Goal: Complete application form: Complete application form

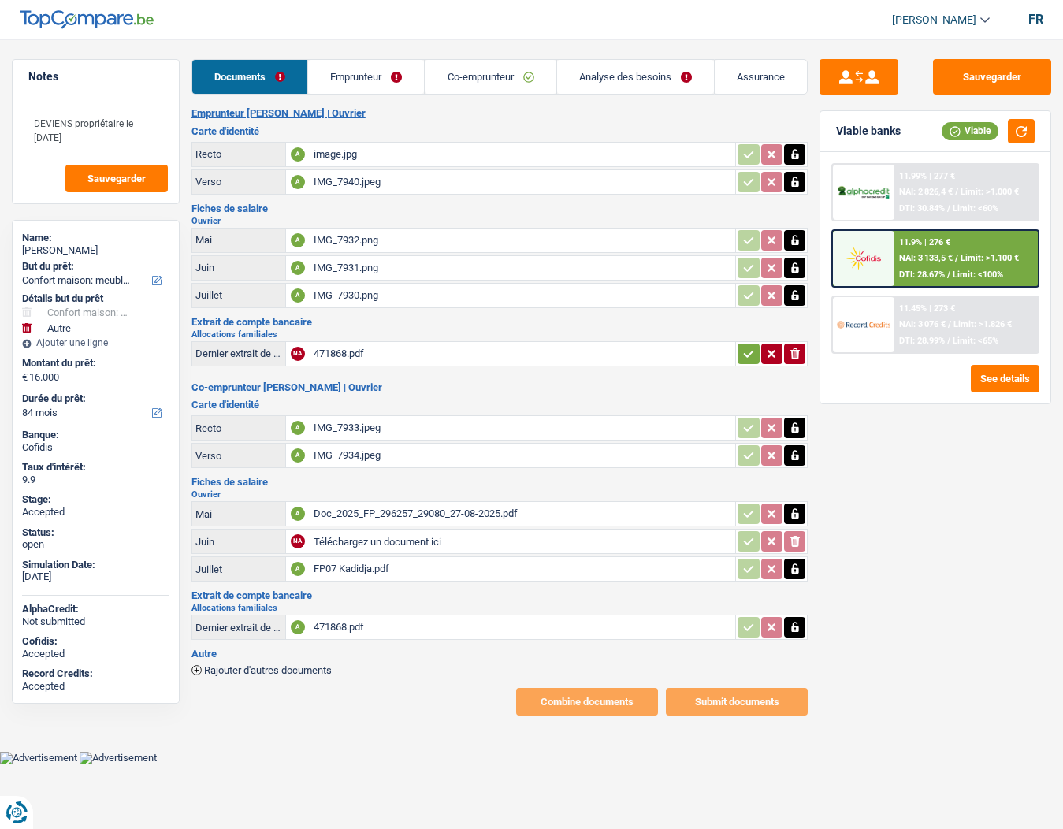
select select "household"
select select "other"
select select "84"
select select "32"
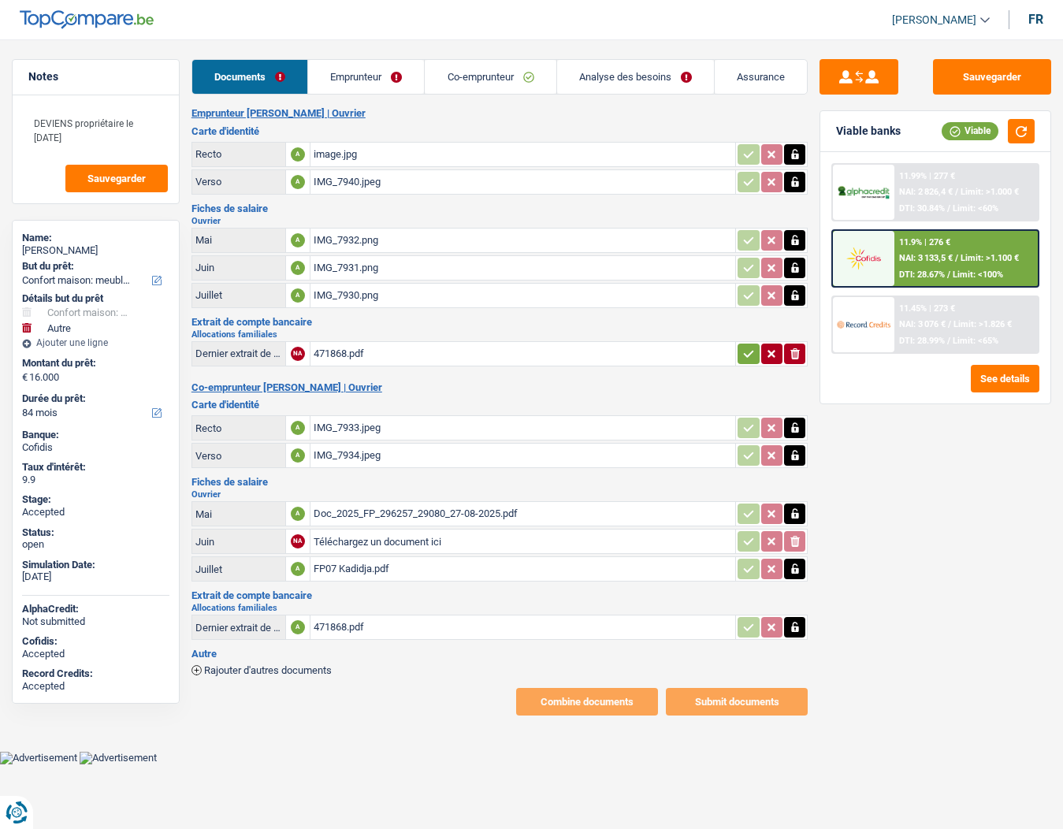
select select "ownerWithMortgage"
select select "cardOrCredit"
select select "mortgage"
select select "360"
click at [354, 81] on link "Emprunteur" at bounding box center [366, 77] width 116 height 34
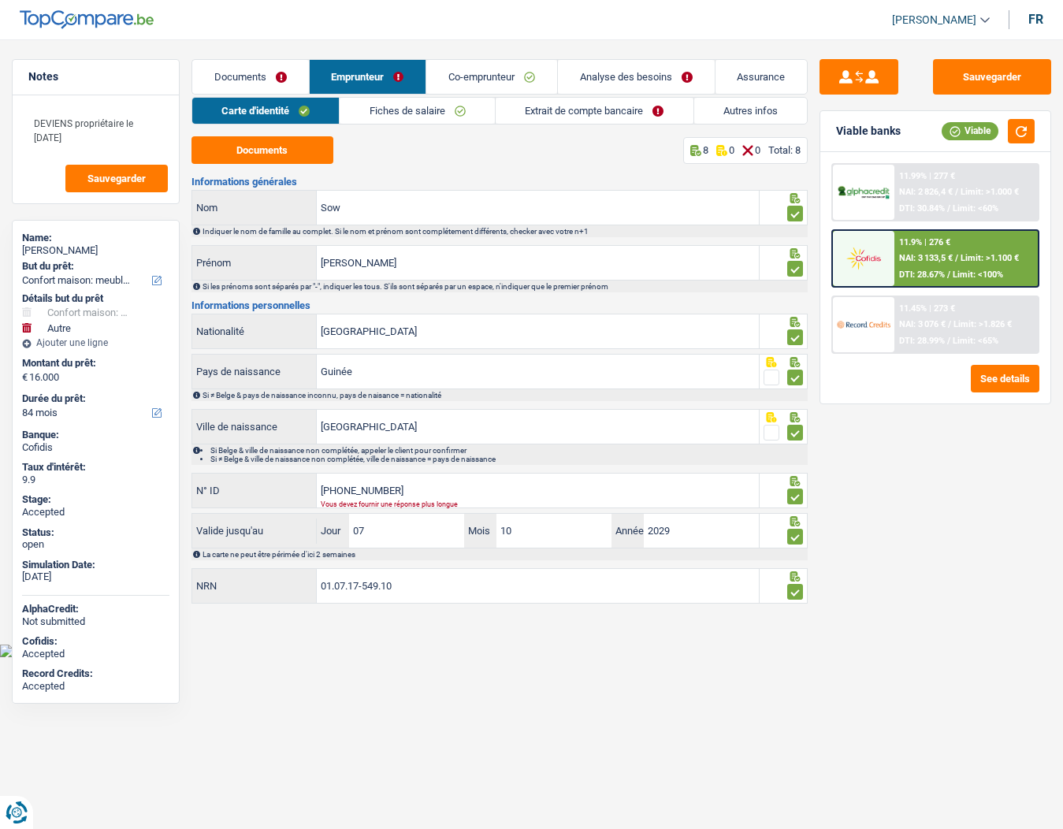
click at [744, 111] on link "Autres infos" at bounding box center [750, 111] width 113 height 26
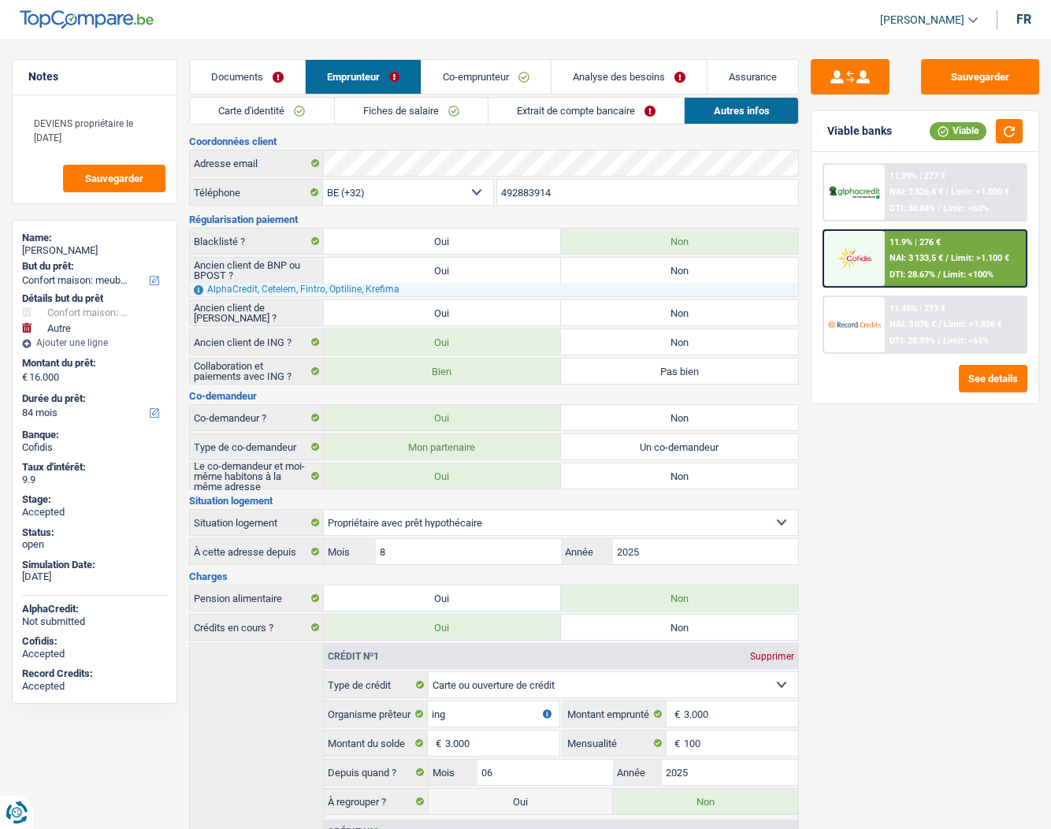
click at [51, 249] on div "Souleymane Sow" at bounding box center [94, 250] width 145 height 13
click at [85, 249] on div "Souleymane Sow" at bounding box center [94, 250] width 145 height 13
copy div "Sow"
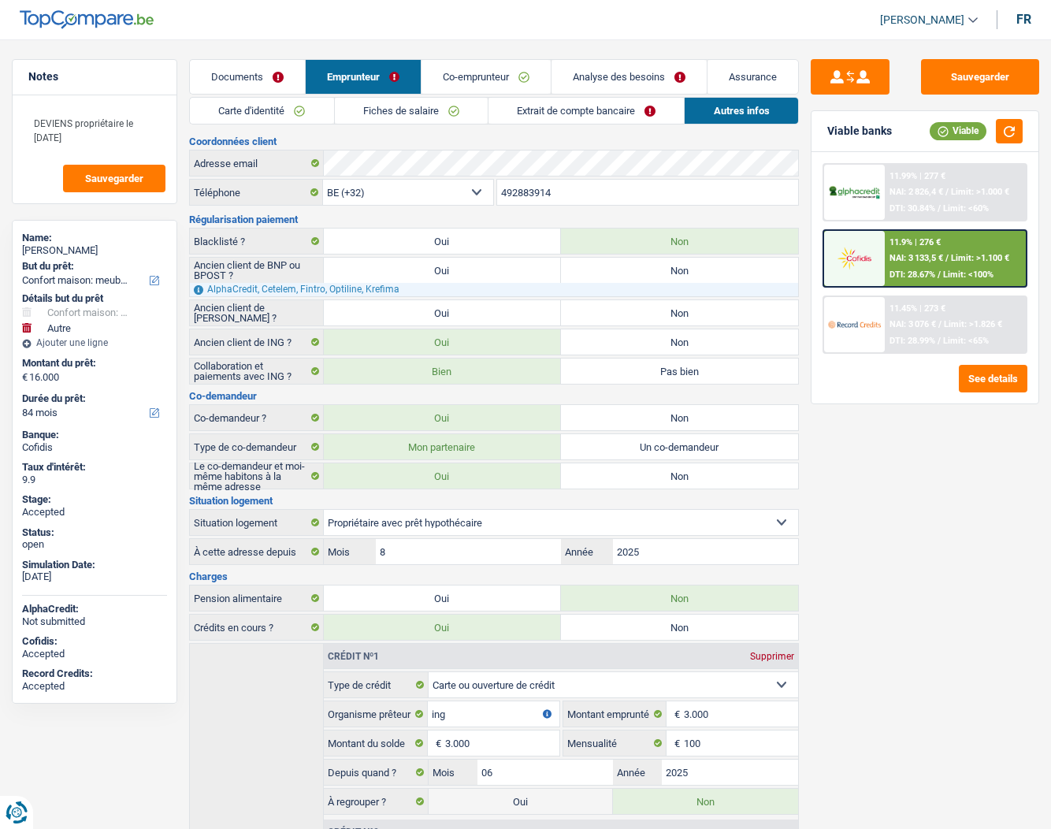
click at [226, 72] on link "Documents" at bounding box center [247, 77] width 115 height 34
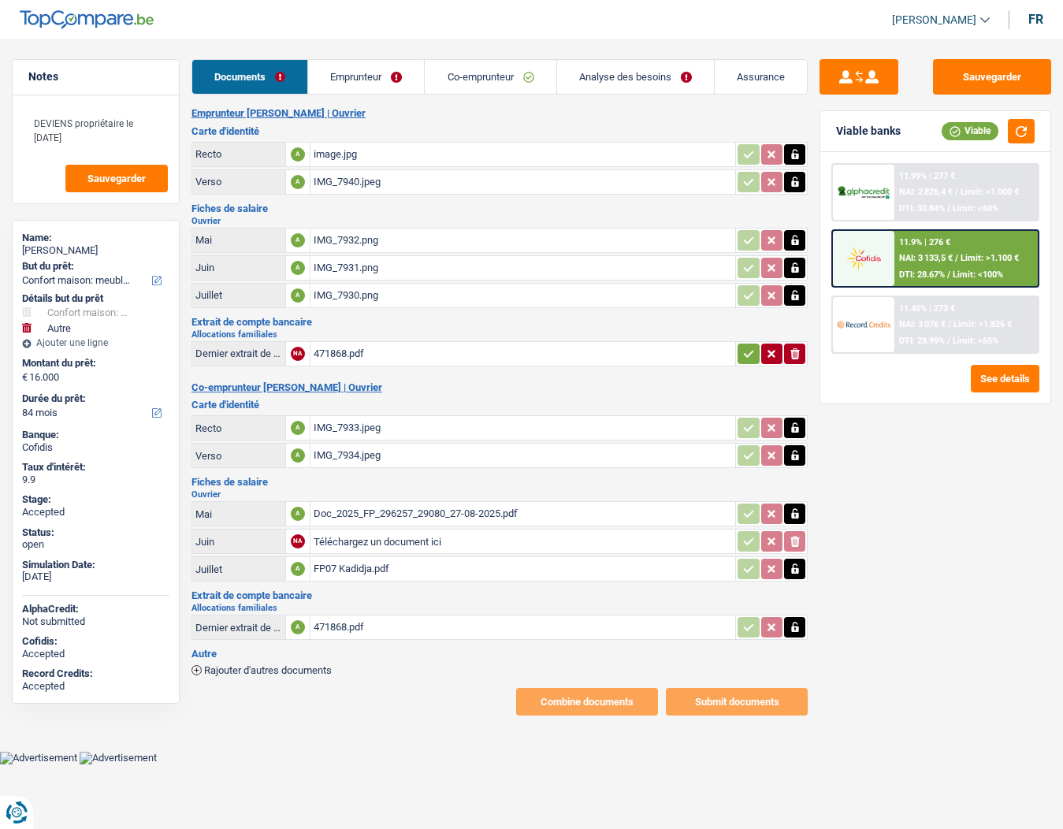
click at [245, 78] on link "Documents" at bounding box center [249, 77] width 115 height 34
click at [340, 356] on div "471868.pdf" at bounding box center [523, 354] width 418 height 24
click at [753, 350] on icon "button" at bounding box center [748, 354] width 13 height 16
click at [1000, 73] on button "Sauvegarder" at bounding box center [992, 76] width 118 height 35
click at [349, 73] on link "Emprunteur" at bounding box center [367, 77] width 116 height 34
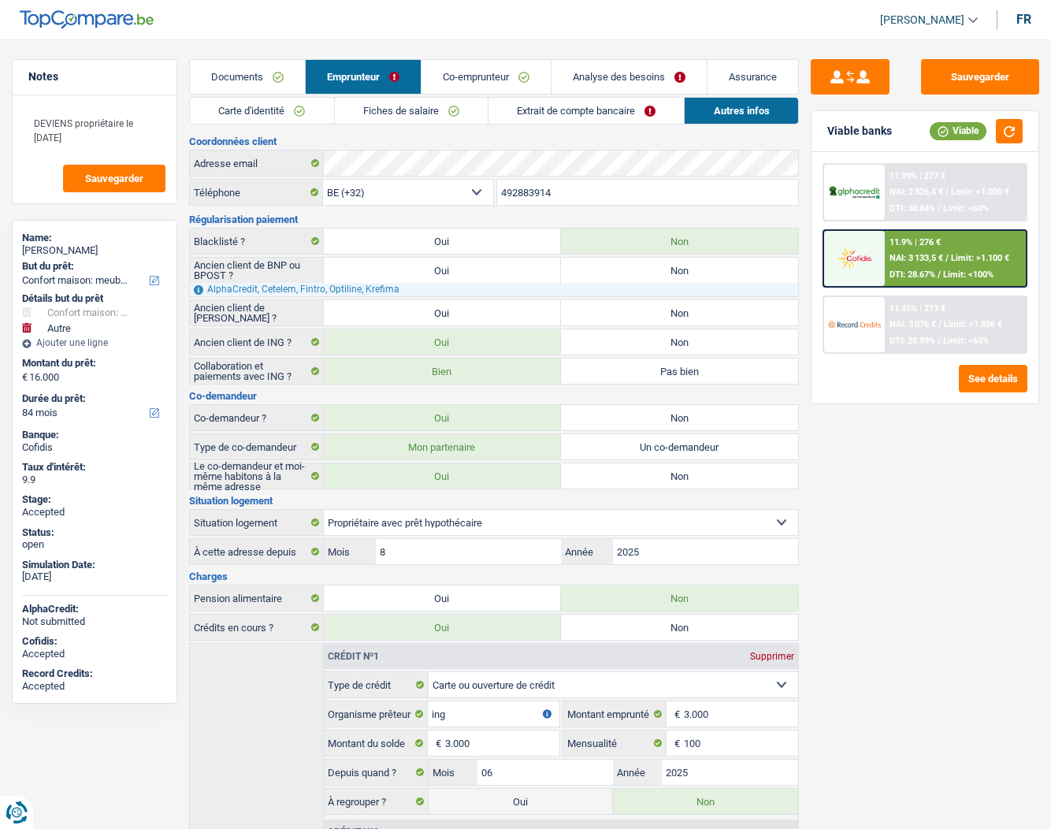
click at [247, 72] on link "Documents" at bounding box center [247, 77] width 115 height 34
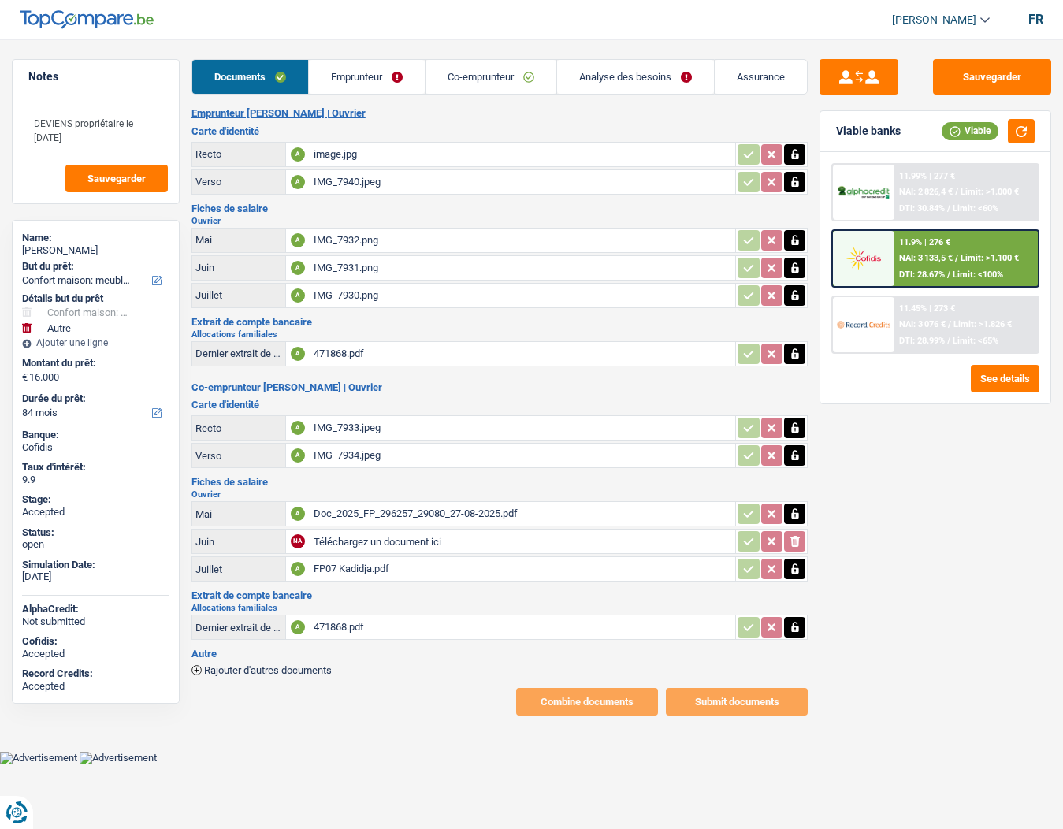
click at [790, 625] on icon "button" at bounding box center [795, 627] width 13 height 16
click at [860, 625] on div "Sauvegarder Viable banks Viable 11.99% | 277 € NAI: 2 826,4 € / Limit: >1.000 €…" at bounding box center [934, 429] width 255 height 740
click at [354, 78] on link "Emprunteur" at bounding box center [367, 77] width 116 height 34
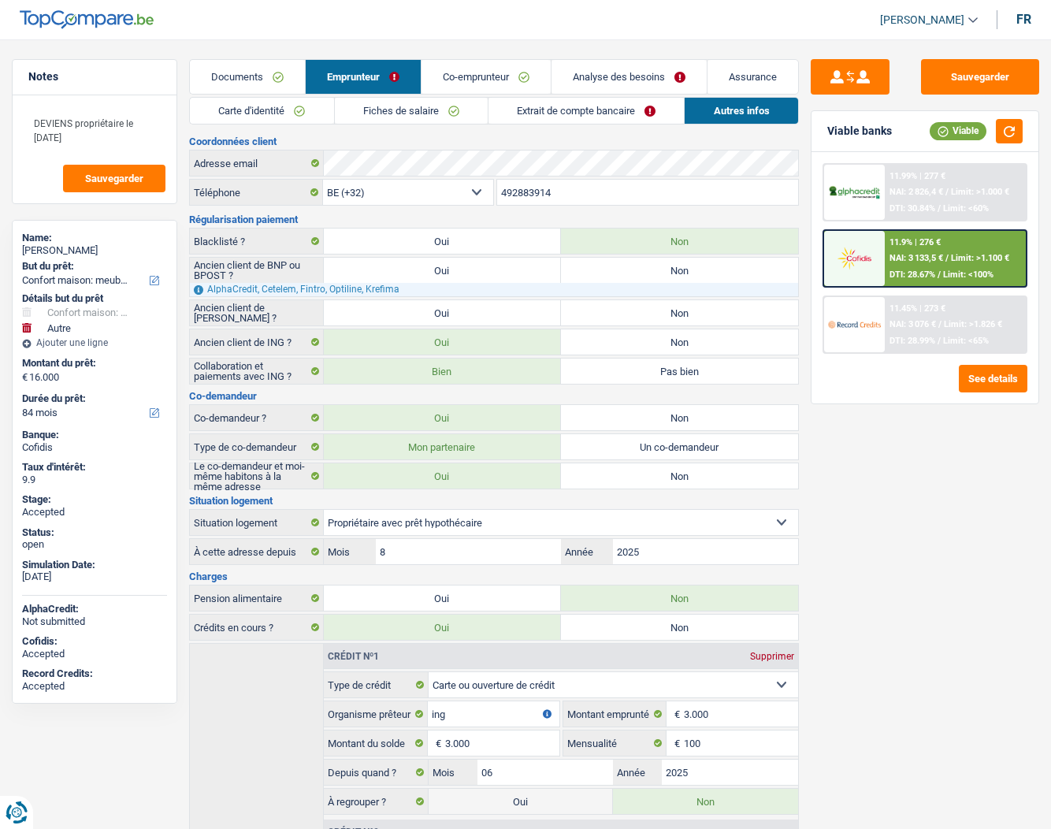
click at [275, 79] on link "Documents" at bounding box center [247, 77] width 115 height 34
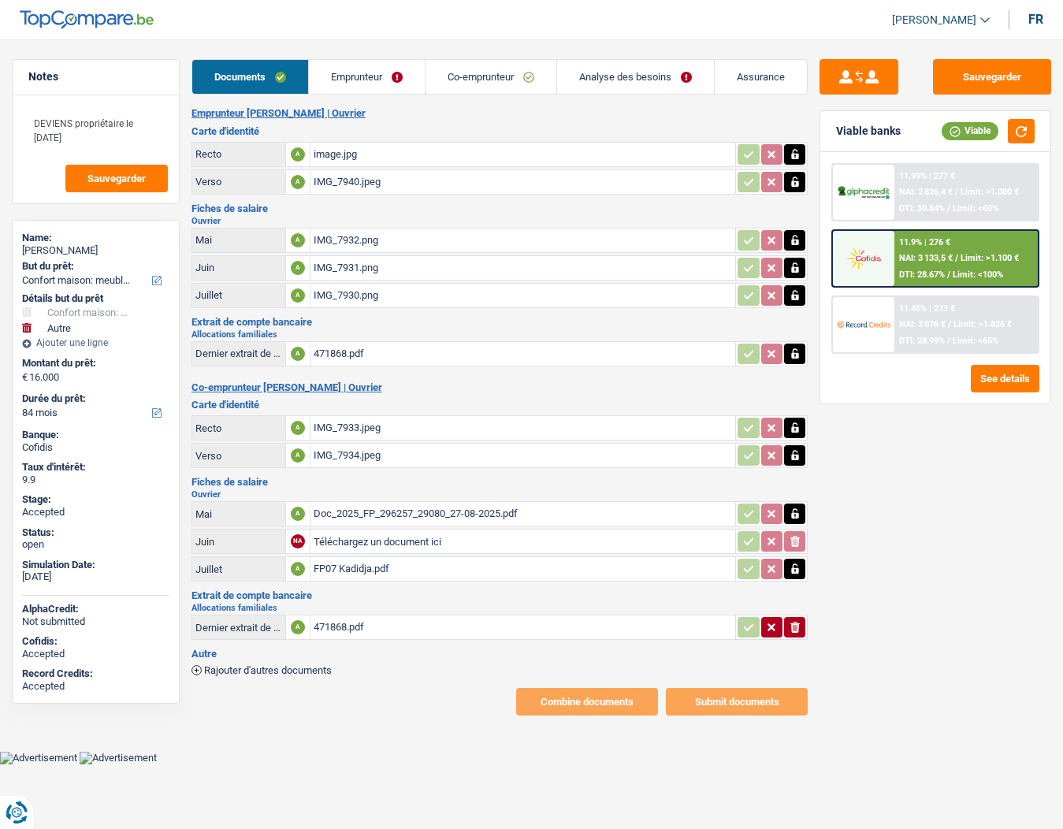
click at [353, 75] on link "Emprunteur" at bounding box center [367, 77] width 116 height 34
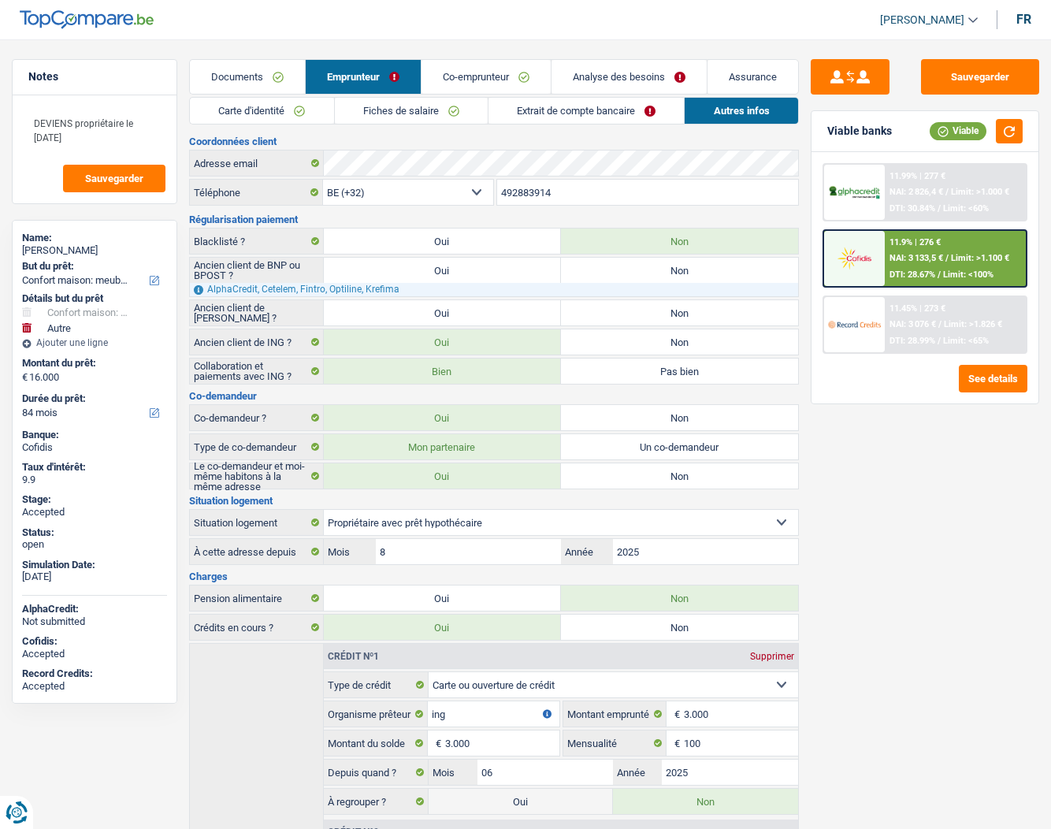
click at [270, 120] on link "Carte d'identité" at bounding box center [261, 111] width 143 height 26
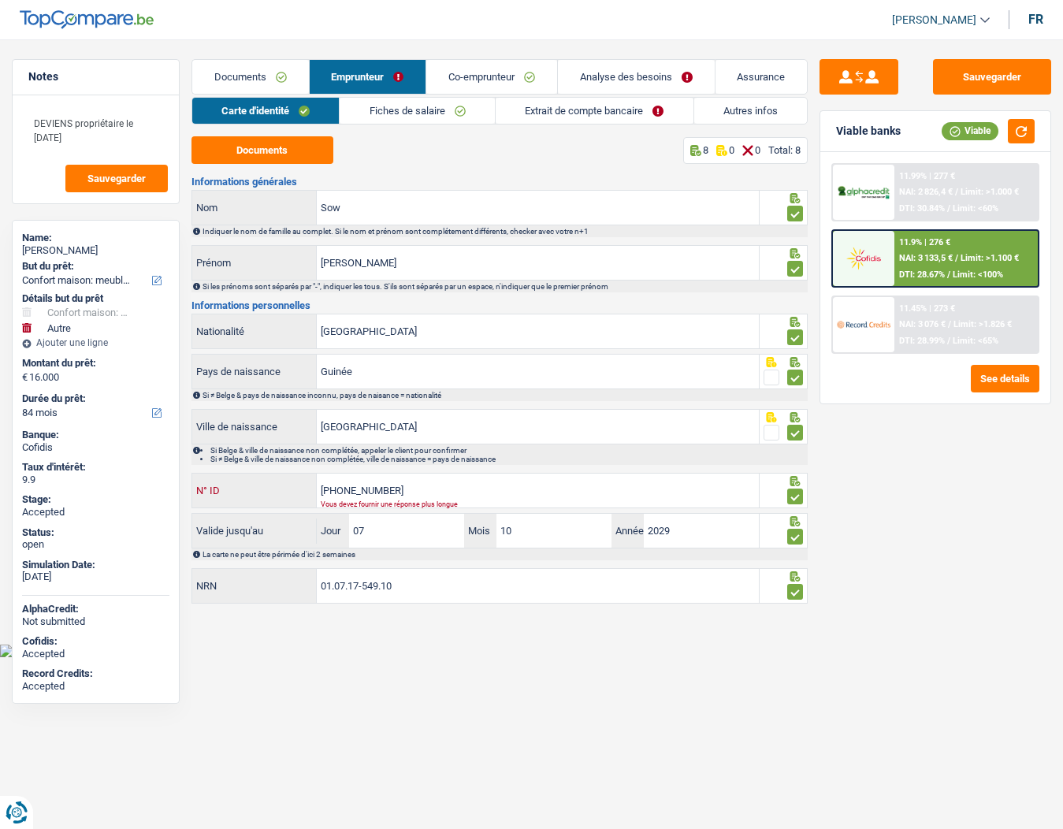
drag, startPoint x: 416, startPoint y: 483, endPoint x: 269, endPoint y: 480, distance: 147.3
click at [269, 480] on div "595-9622149-6 N° ID" at bounding box center [475, 490] width 566 height 34
click at [421, 486] on input "595-9622149-6" at bounding box center [538, 490] width 442 height 34
click at [800, 495] on span at bounding box center [795, 496] width 16 height 16
click at [0, 0] on input "radio" at bounding box center [0, 0] width 0 height 0
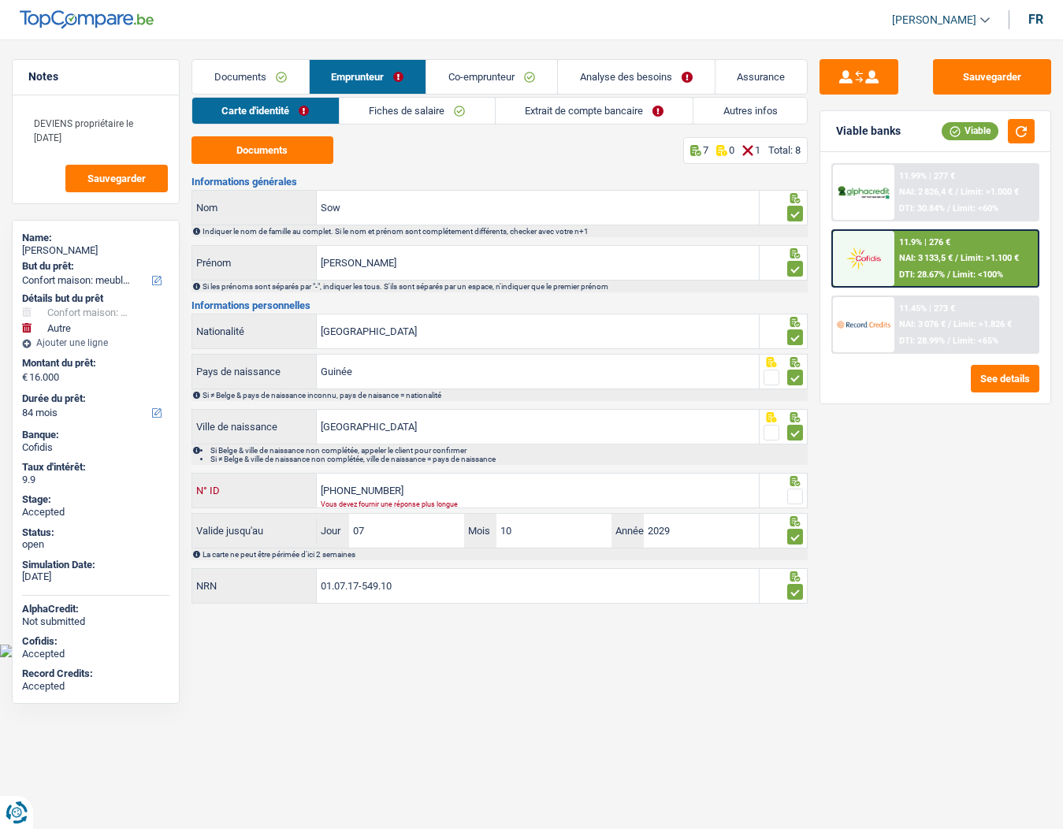
drag, startPoint x: 354, startPoint y: 485, endPoint x: 263, endPoint y: 485, distance: 90.6
click at [263, 485] on div "595-9622149-6 N° ID" at bounding box center [475, 490] width 566 height 34
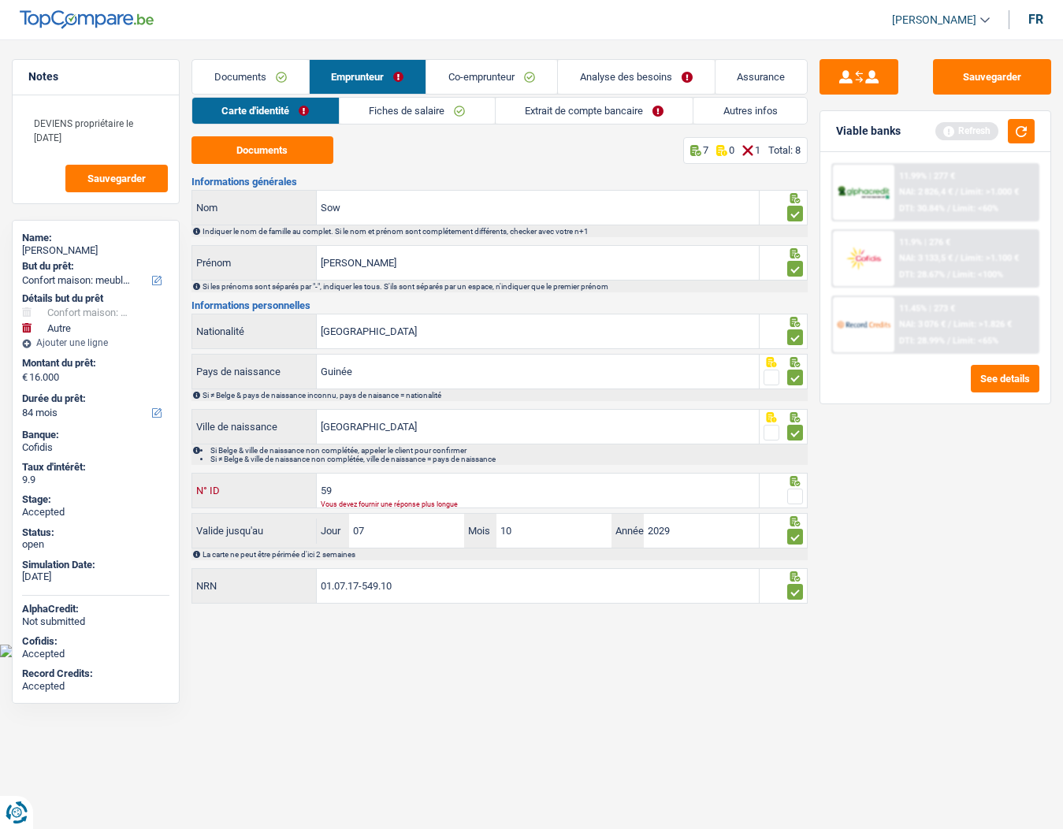
type input "5"
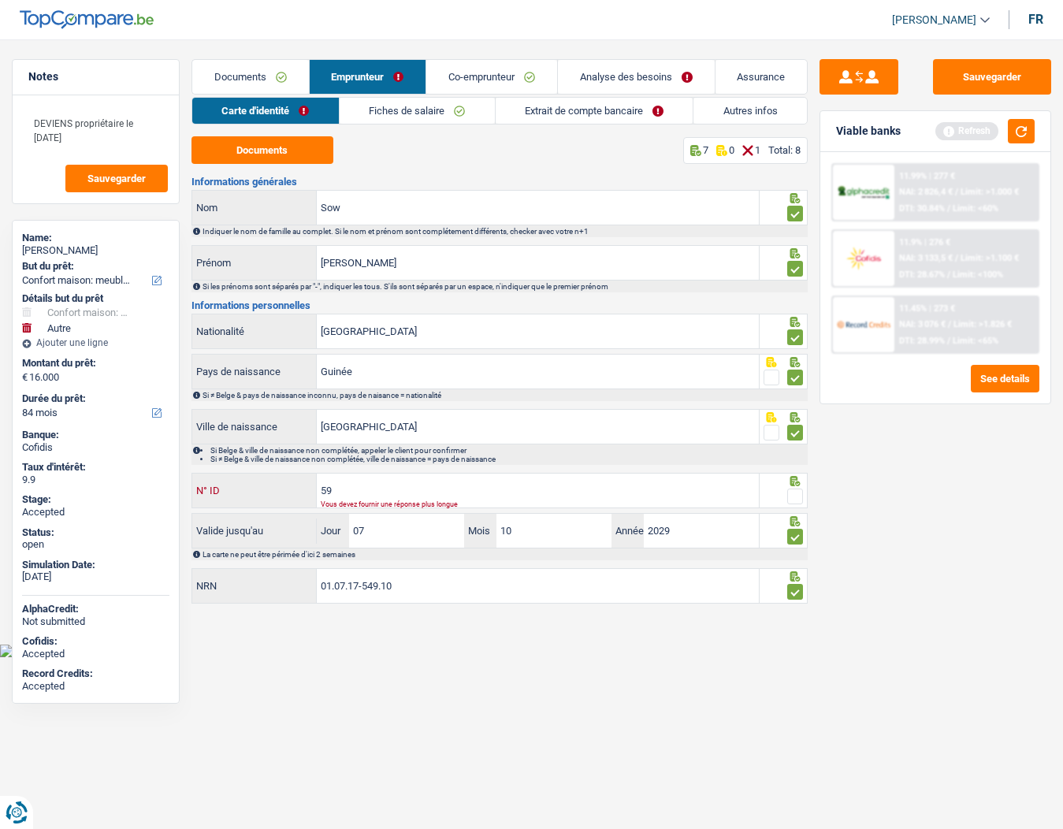
type input "5"
click at [377, 334] on input "[GEOGRAPHIC_DATA]" at bounding box center [538, 331] width 442 height 34
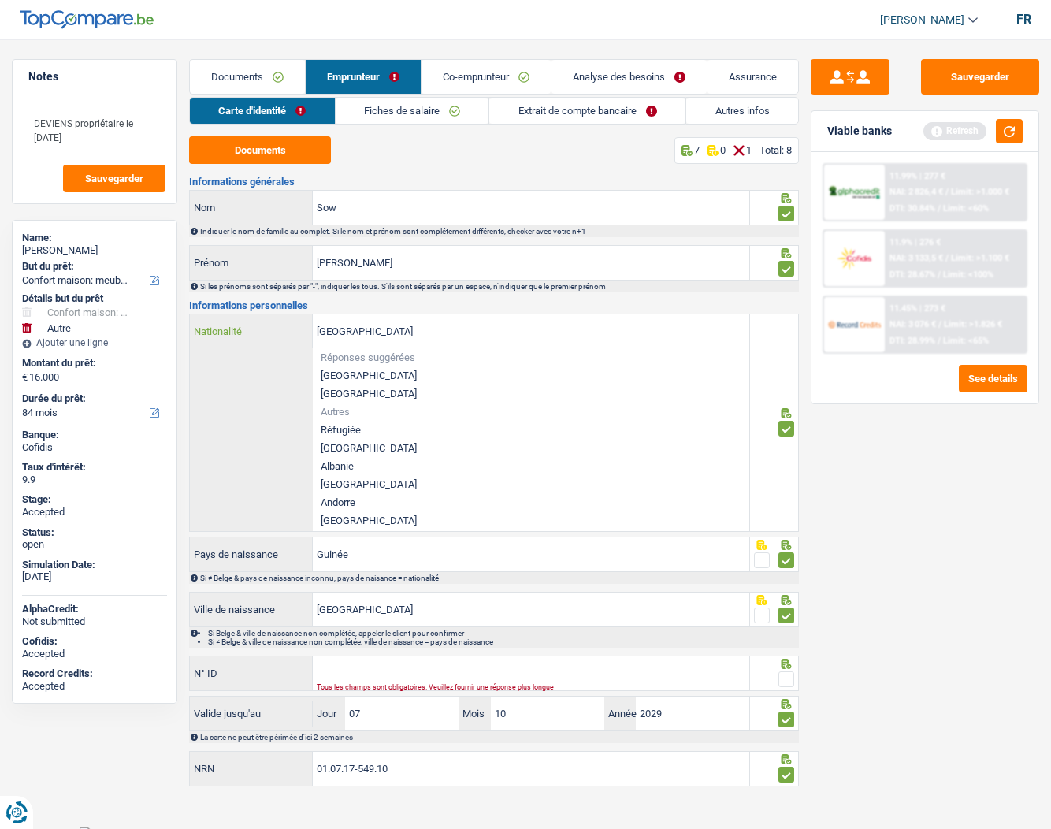
click at [377, 334] on input "[GEOGRAPHIC_DATA]" at bounding box center [531, 331] width 436 height 34
type input "g"
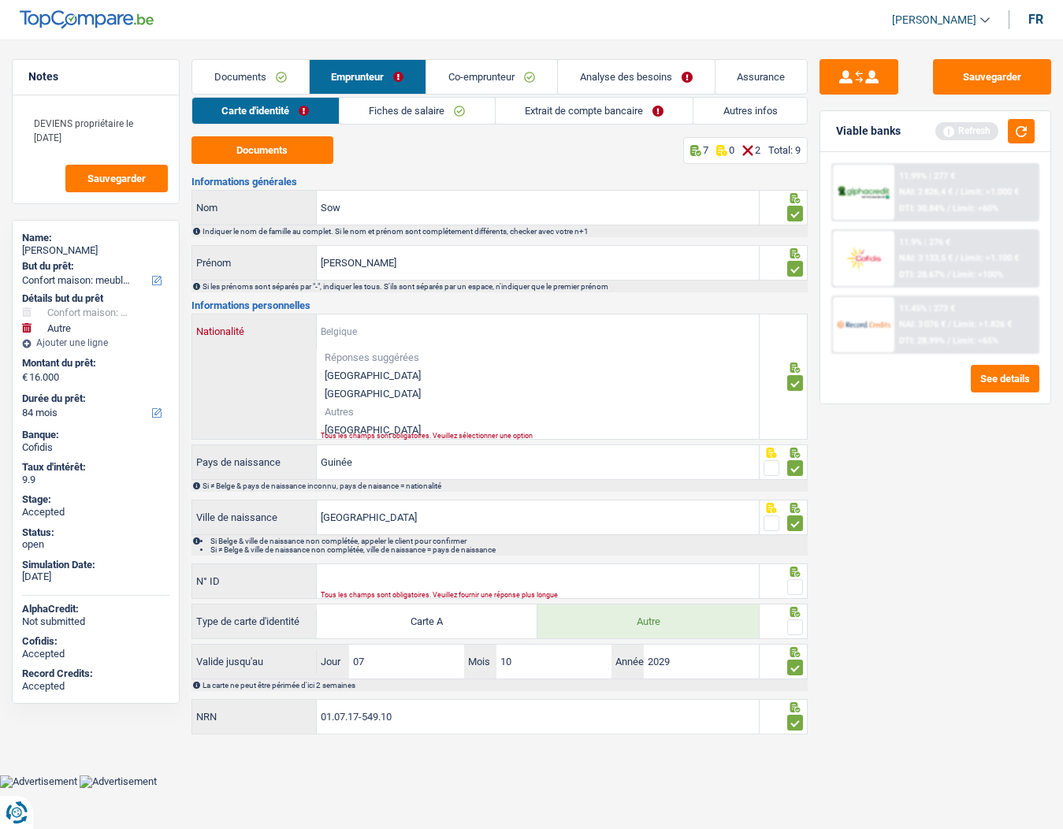
type input "u"
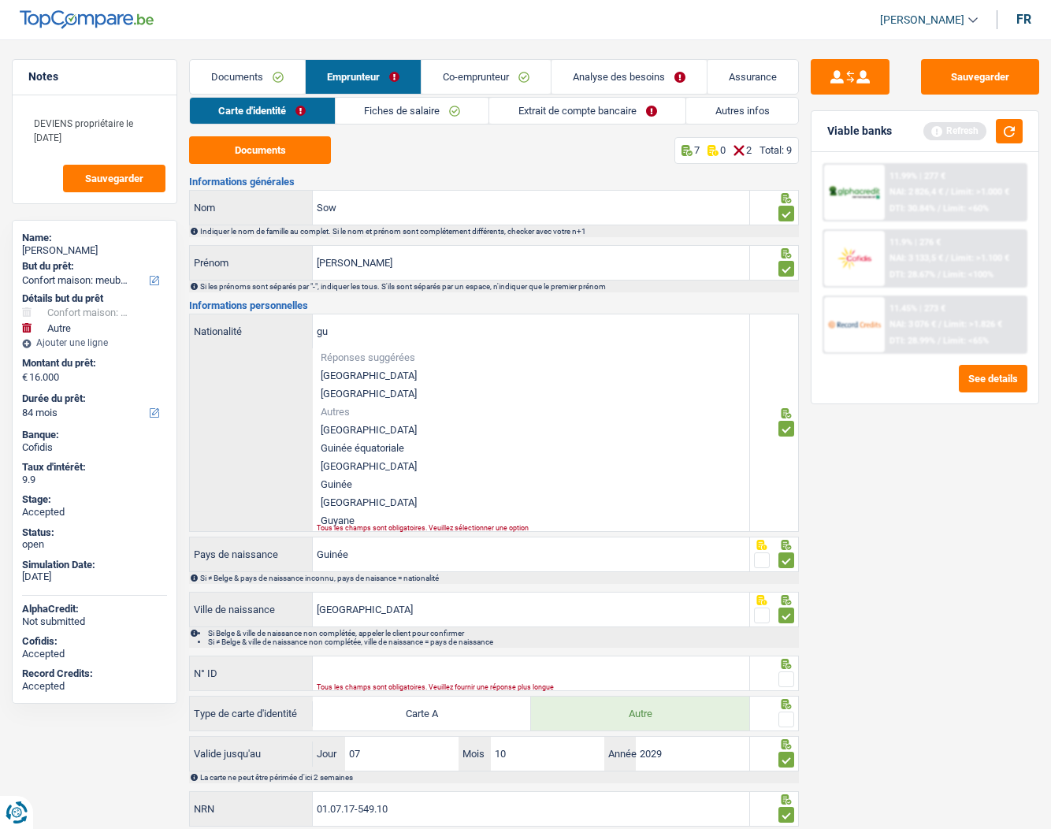
click at [347, 481] on li "Guinée" at bounding box center [531, 484] width 436 height 18
type input "Guinée"
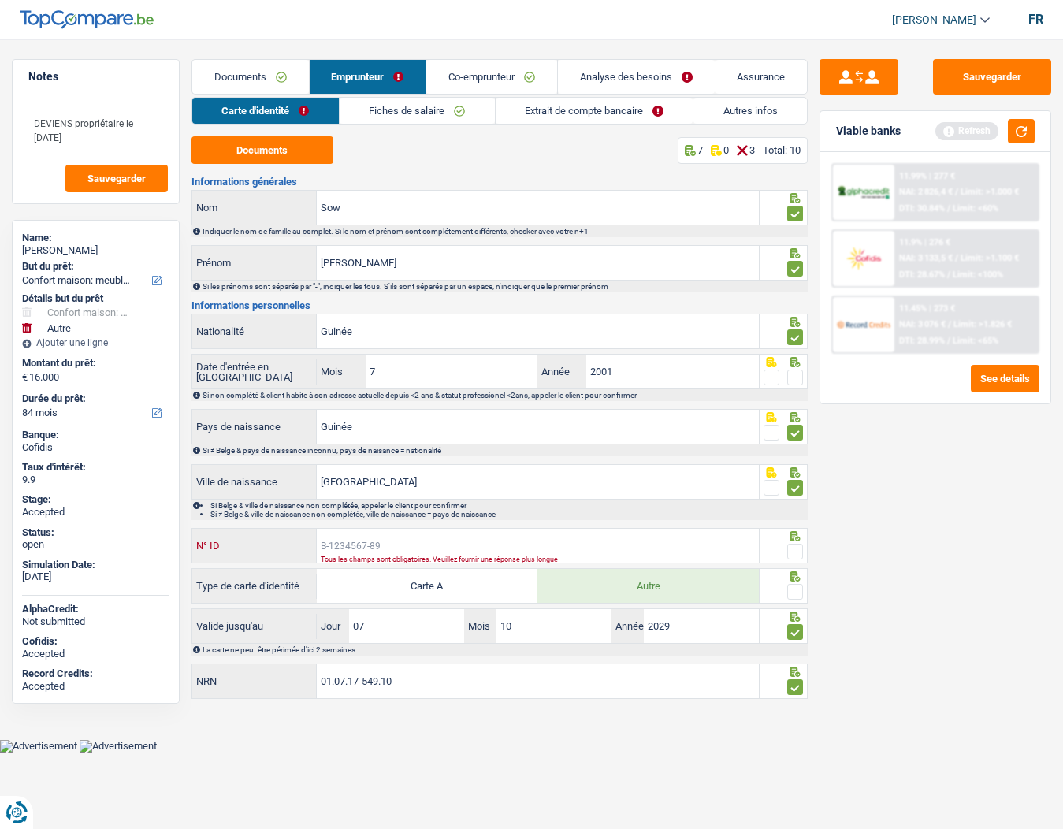
click at [351, 550] on input "N° ID" at bounding box center [538, 546] width 442 height 34
type input "B-6221496-13"
click at [793, 544] on span at bounding box center [795, 552] width 16 height 16
click at [0, 0] on input "radio" at bounding box center [0, 0] width 0 height 0
click at [792, 589] on span at bounding box center [795, 592] width 16 height 16
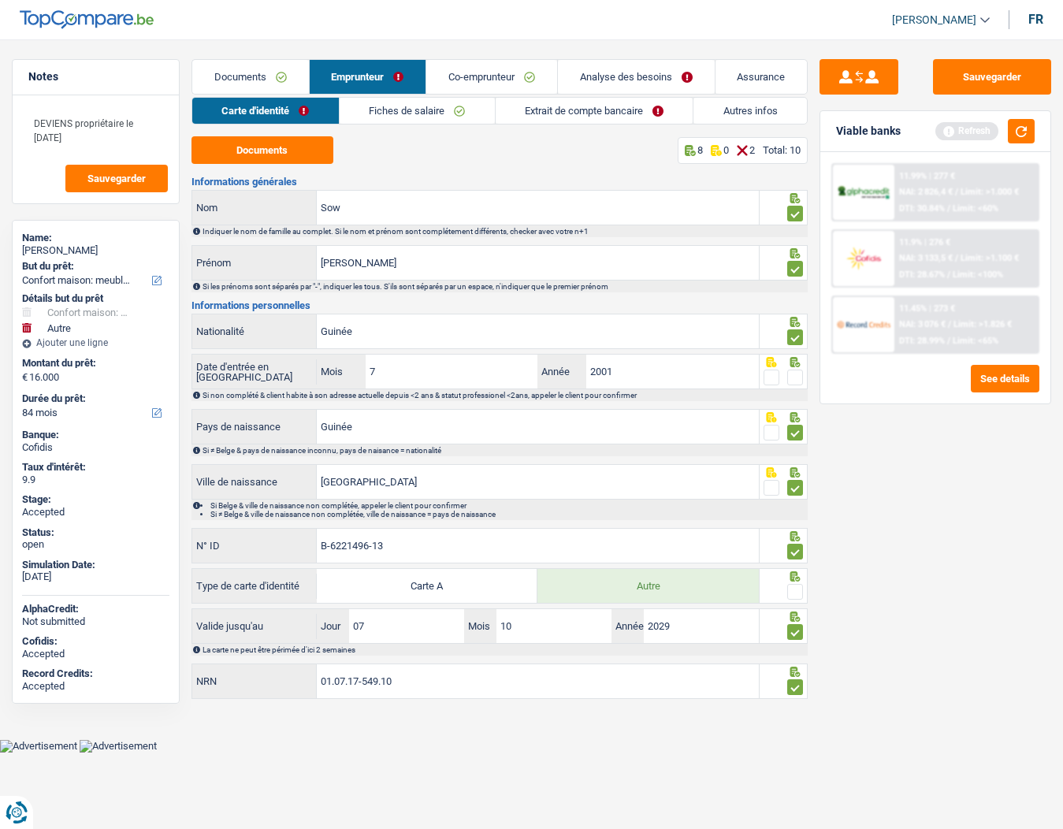
click at [0, 0] on input "radio" at bounding box center [0, 0] width 0 height 0
click at [387, 109] on link "Fiches de salaire" at bounding box center [417, 111] width 155 height 26
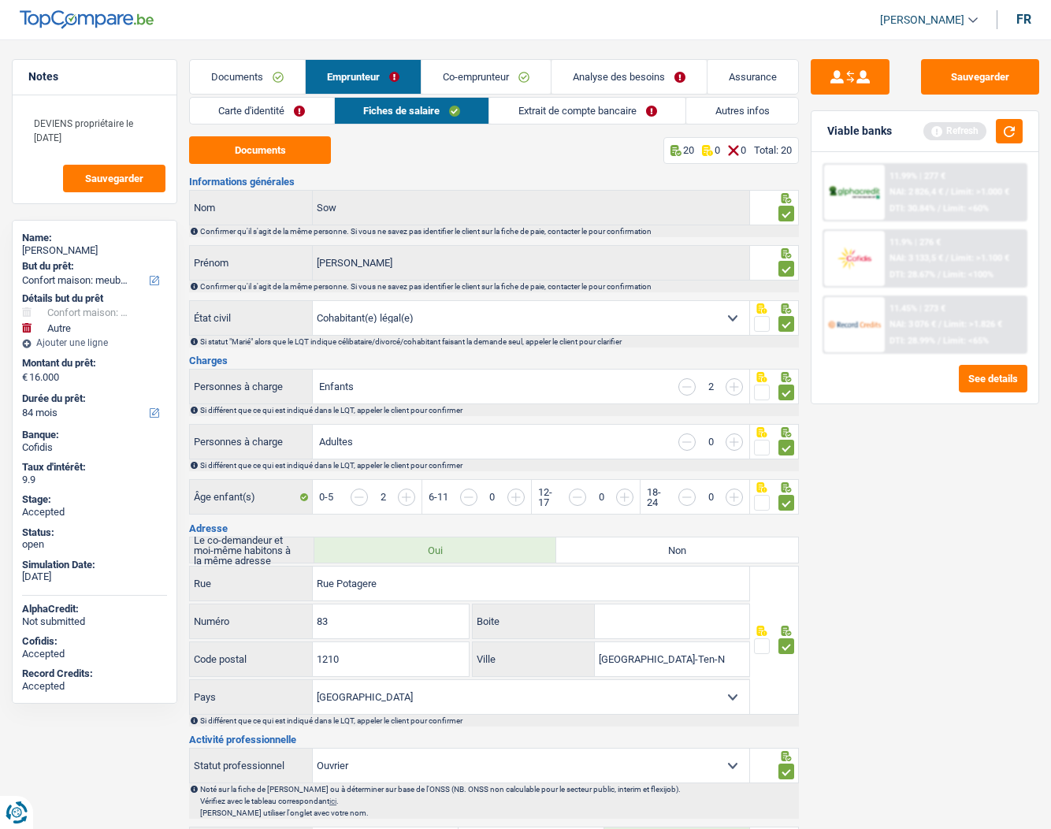
click at [266, 112] on link "Carte d'identité" at bounding box center [262, 111] width 144 height 26
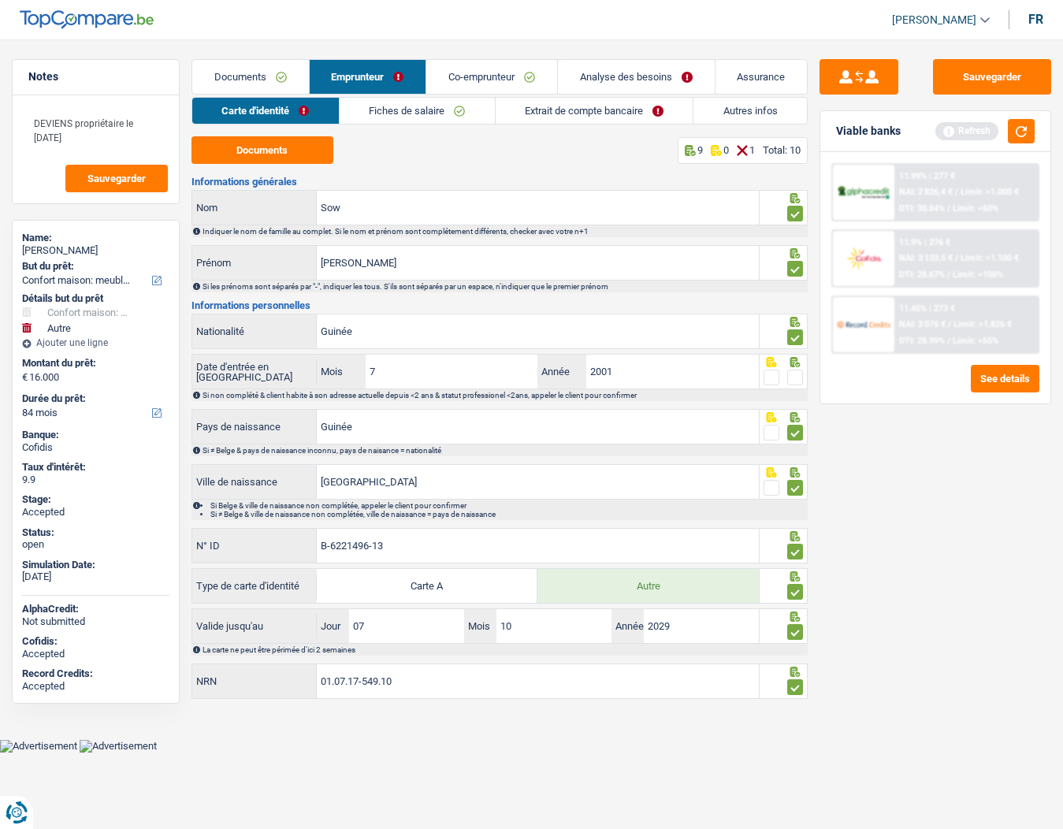
click at [479, 70] on link "Co-emprunteur" at bounding box center [491, 77] width 131 height 34
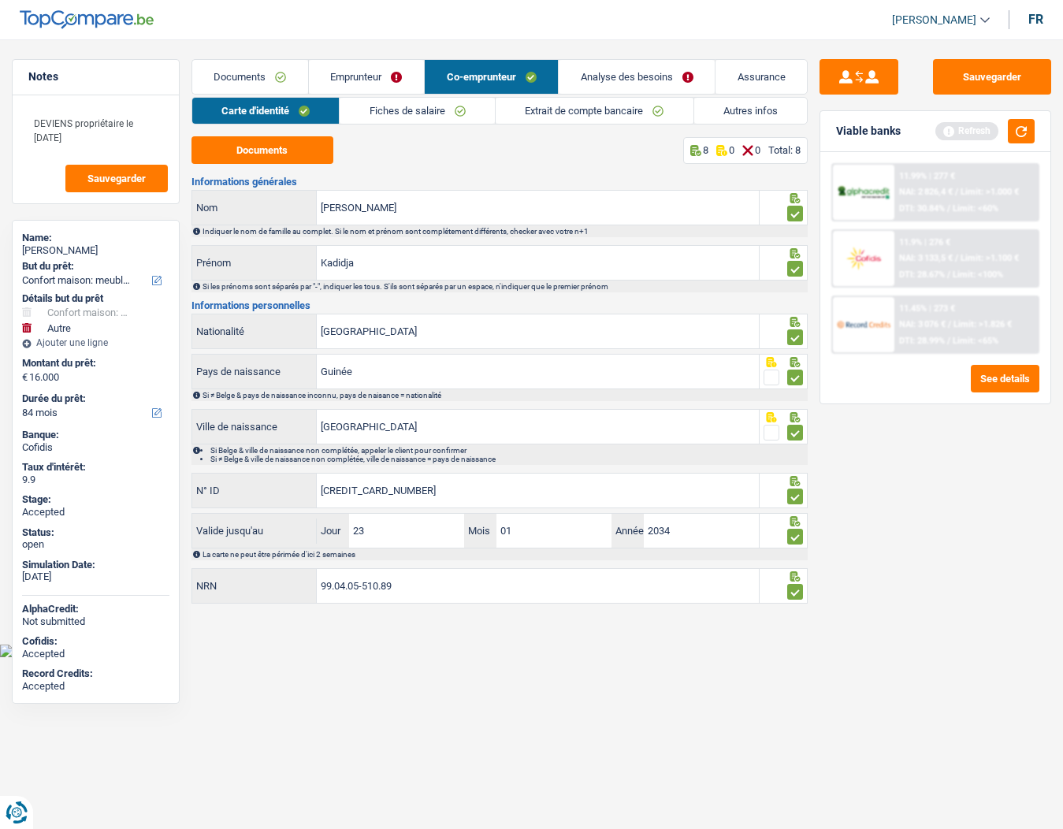
click at [387, 104] on link "Fiches de salaire" at bounding box center [417, 111] width 155 height 26
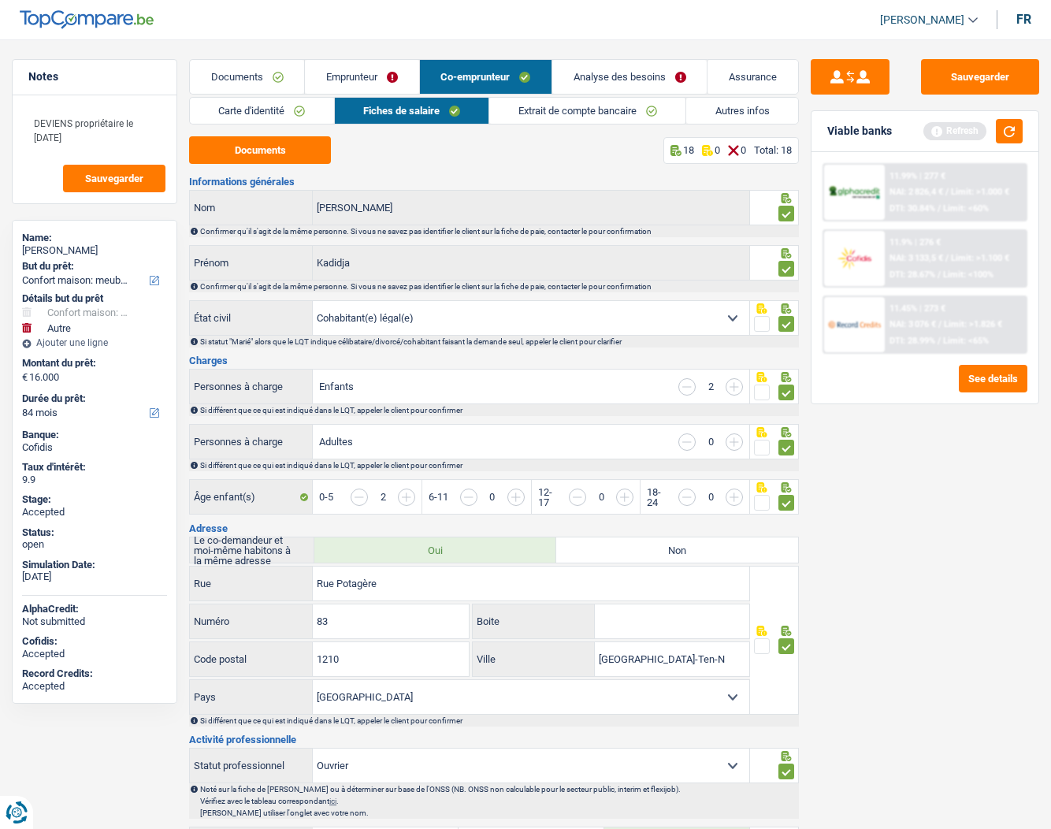
click at [356, 83] on link "Emprunteur" at bounding box center [361, 77] width 113 height 34
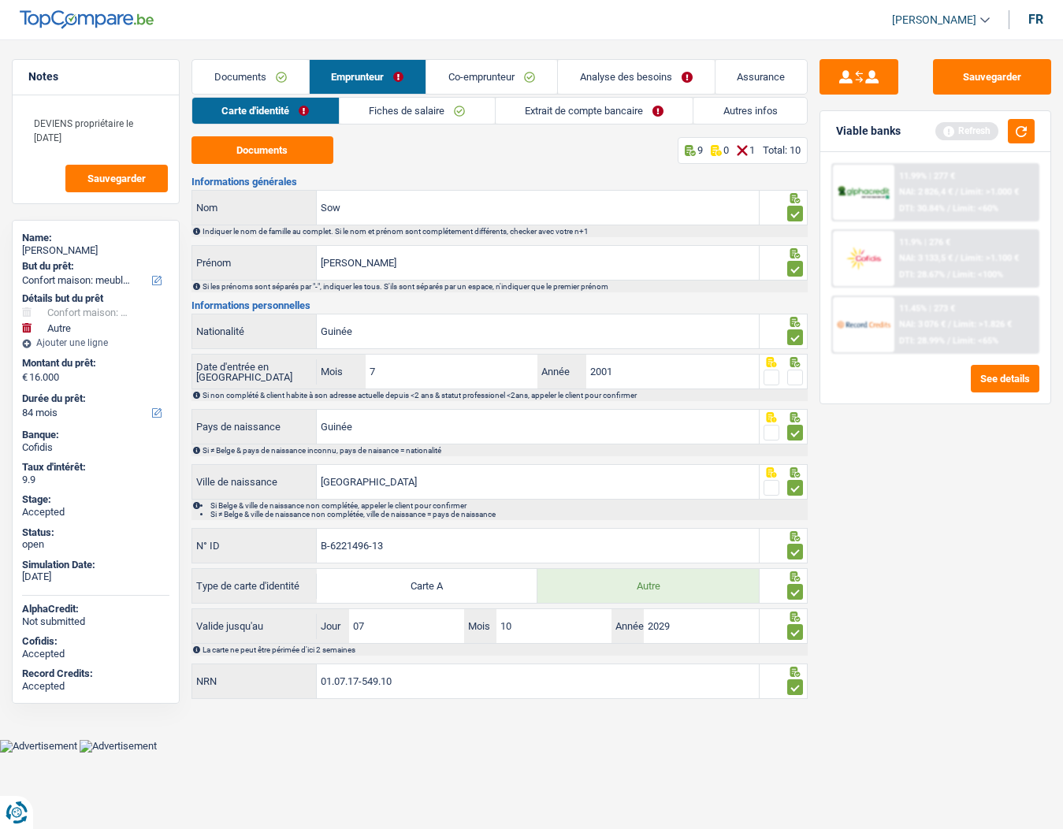
click at [370, 109] on link "Fiches de salaire" at bounding box center [417, 111] width 155 height 26
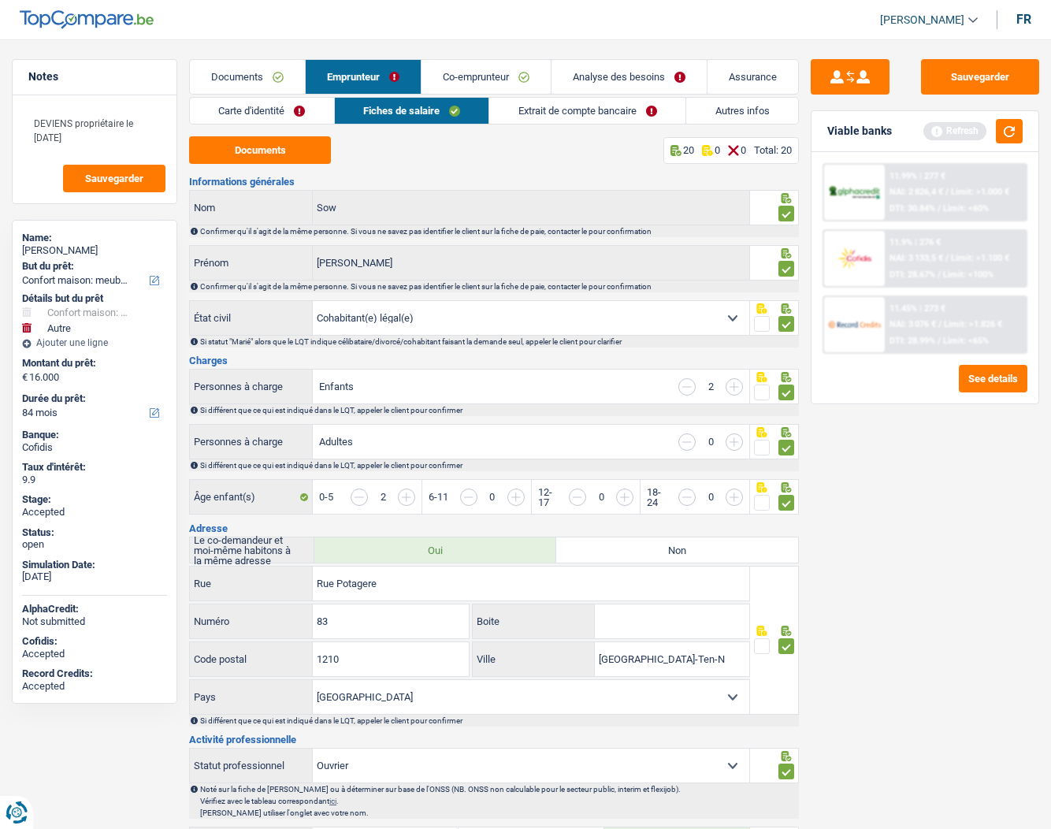
click at [495, 78] on link "Co-emprunteur" at bounding box center [485, 77] width 129 height 34
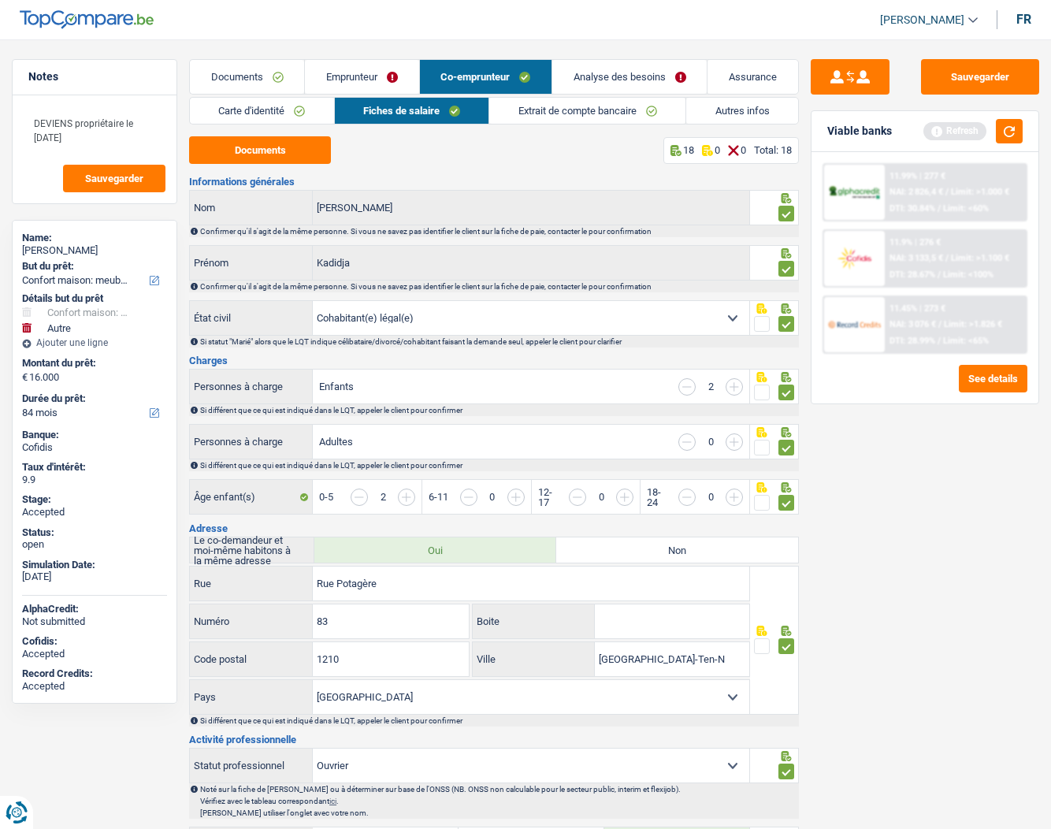
click at [593, 71] on link "Analyse des besoins" at bounding box center [629, 77] width 154 height 34
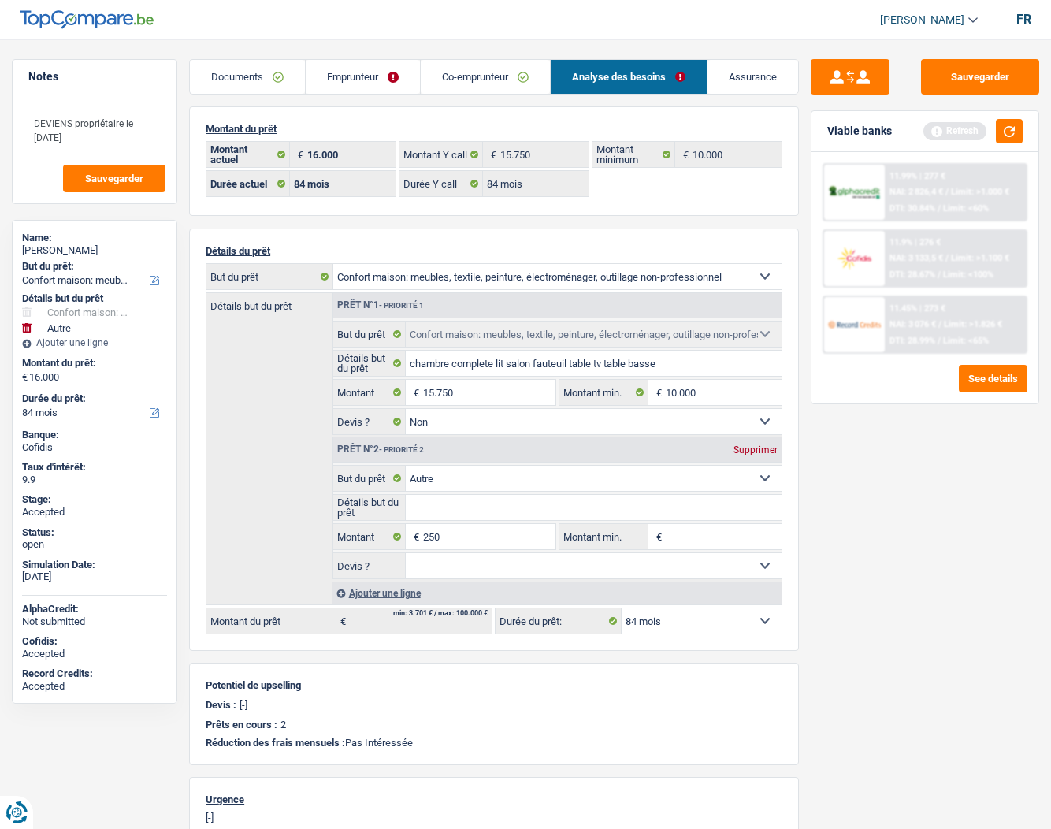
click at [838, 440] on div "Sauvegarder Viable banks Refresh 11.99% | 277 € NAI: 2 826,4 € / Limit: >1.000 …" at bounding box center [925, 429] width 252 height 740
click at [225, 69] on link "Documents" at bounding box center [247, 77] width 115 height 34
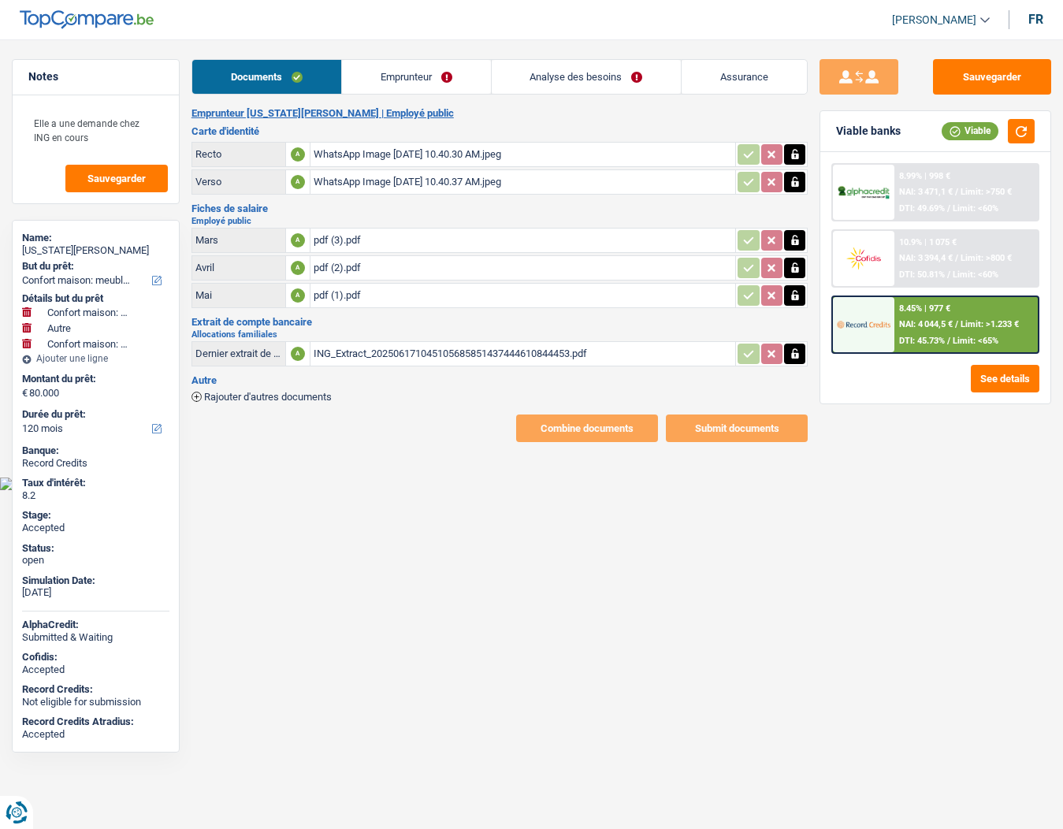
select select "household"
select select "other"
select select "household"
select select "120"
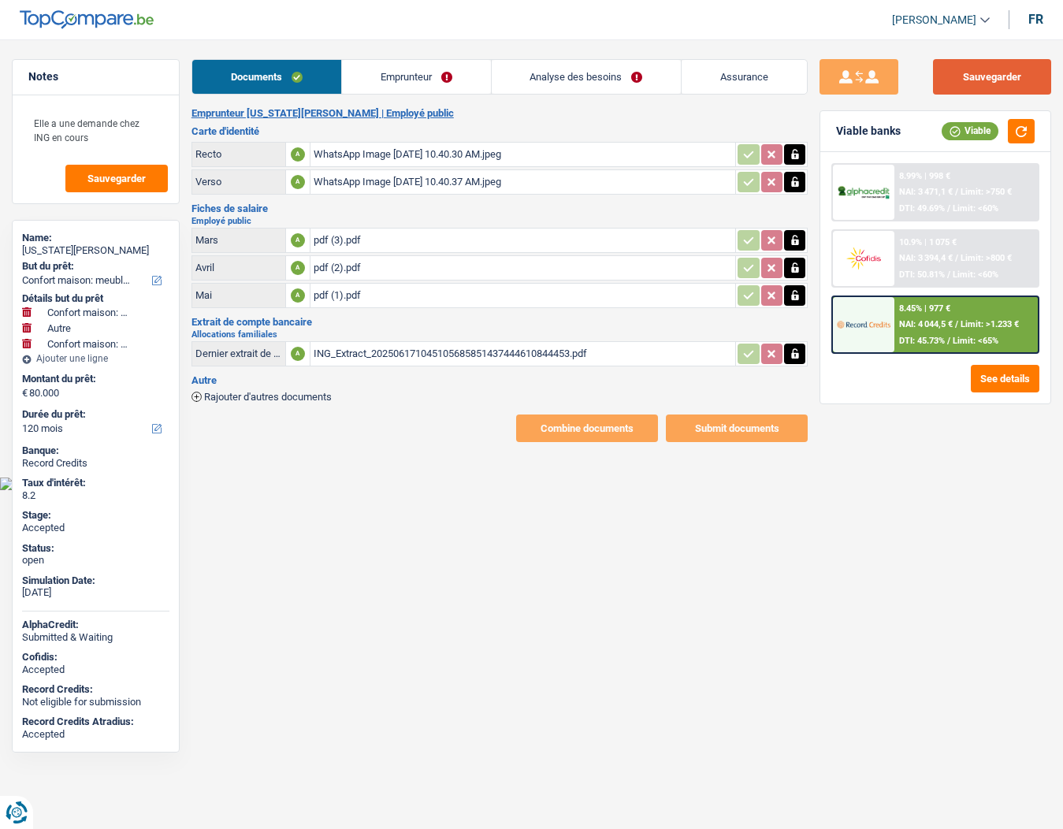
click at [993, 69] on button "Sauvegarder" at bounding box center [992, 76] width 118 height 35
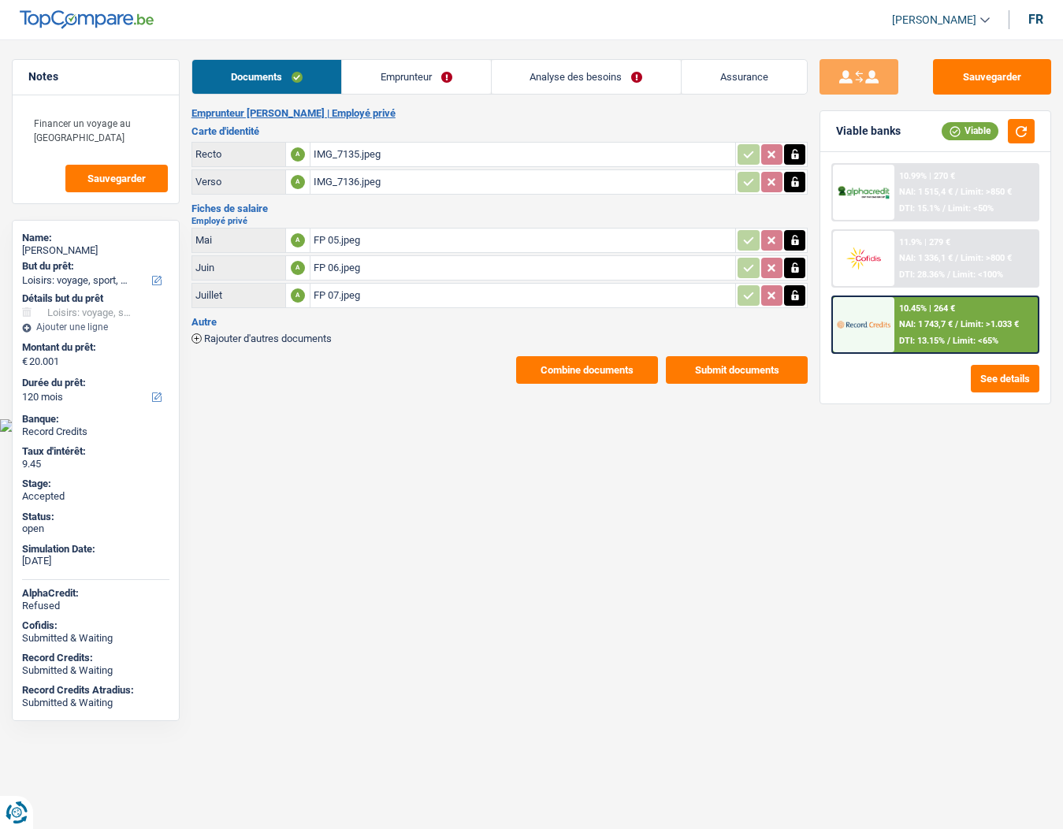
select select "hobbies"
select select "120"
click at [369, 75] on link "Emprunteur" at bounding box center [416, 77] width 149 height 34
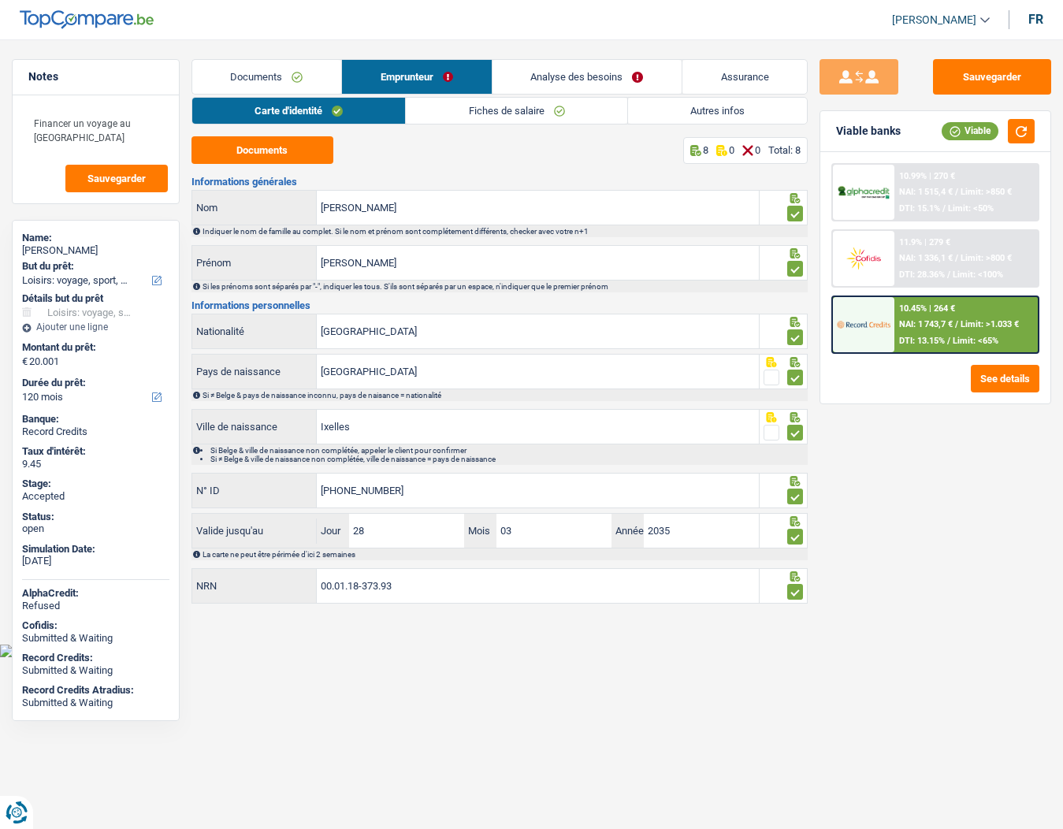
click at [481, 109] on link "Fiches de salaire" at bounding box center [516, 111] width 221 height 26
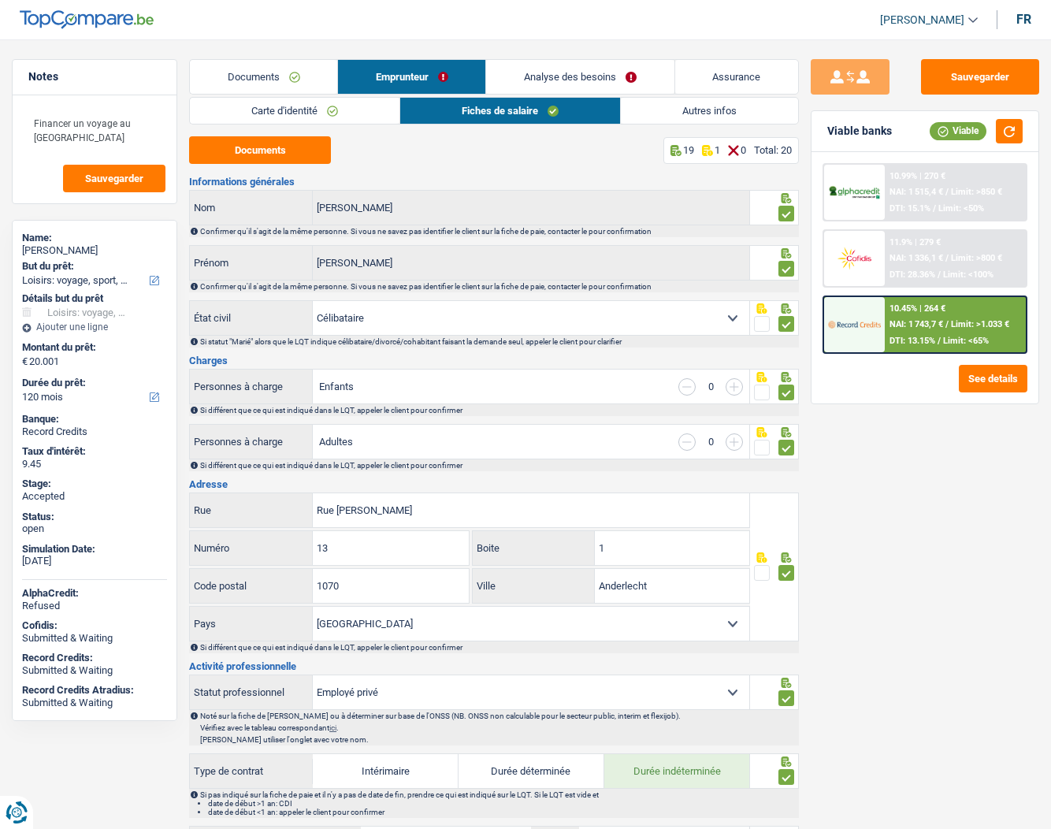
click at [340, 109] on link "Carte d'identité" at bounding box center [295, 111] width 210 height 26
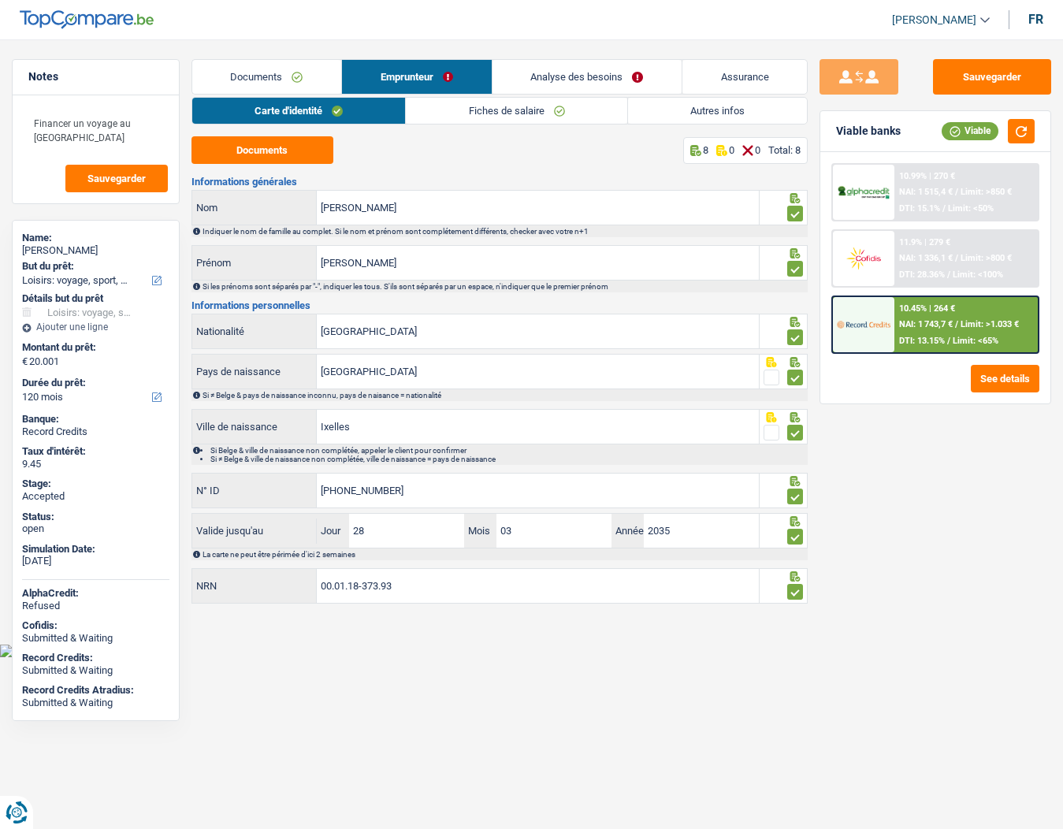
click at [504, 115] on link "Fiches de salaire" at bounding box center [516, 111] width 221 height 26
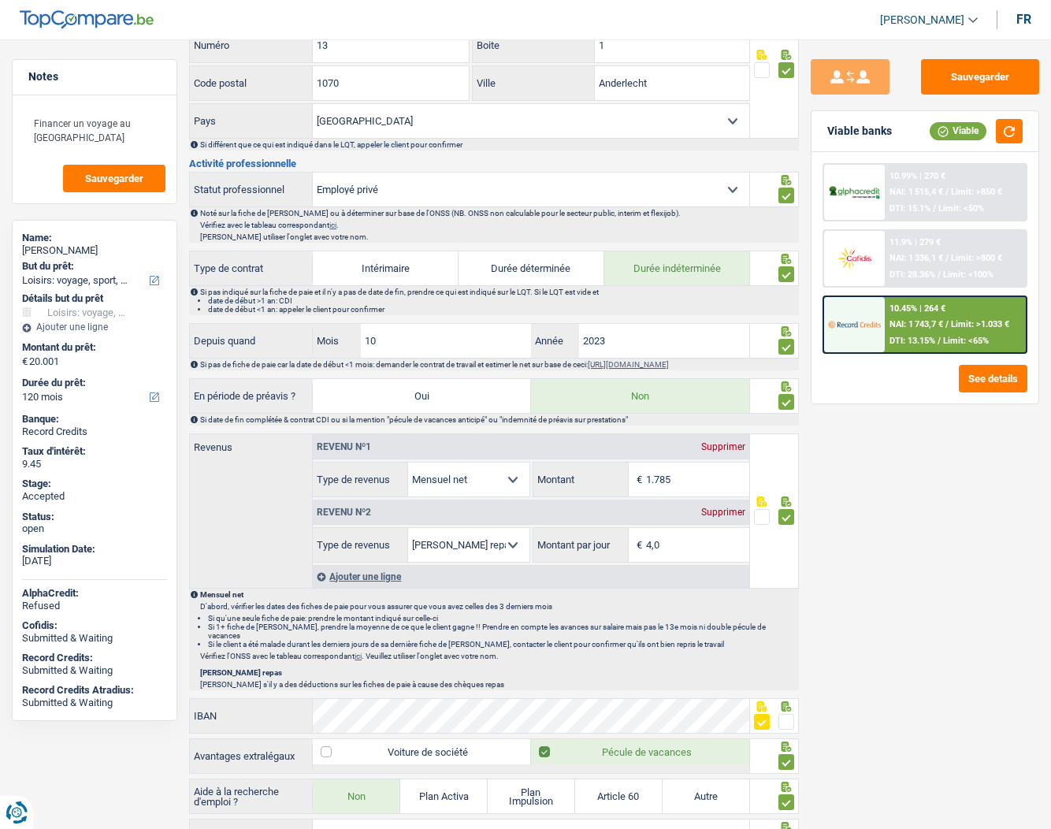
scroll to position [551, 0]
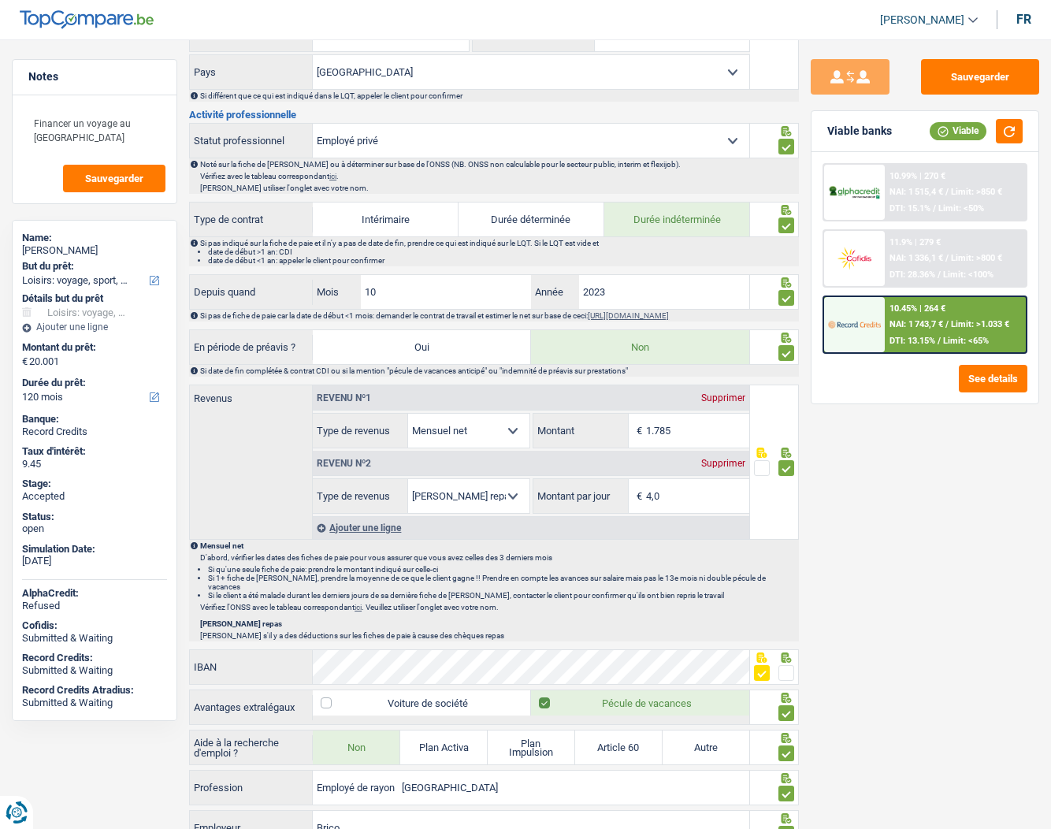
click at [792, 228] on span at bounding box center [786, 225] width 16 height 16
click at [0, 0] on input "radio" at bounding box center [0, 0] width 0 height 0
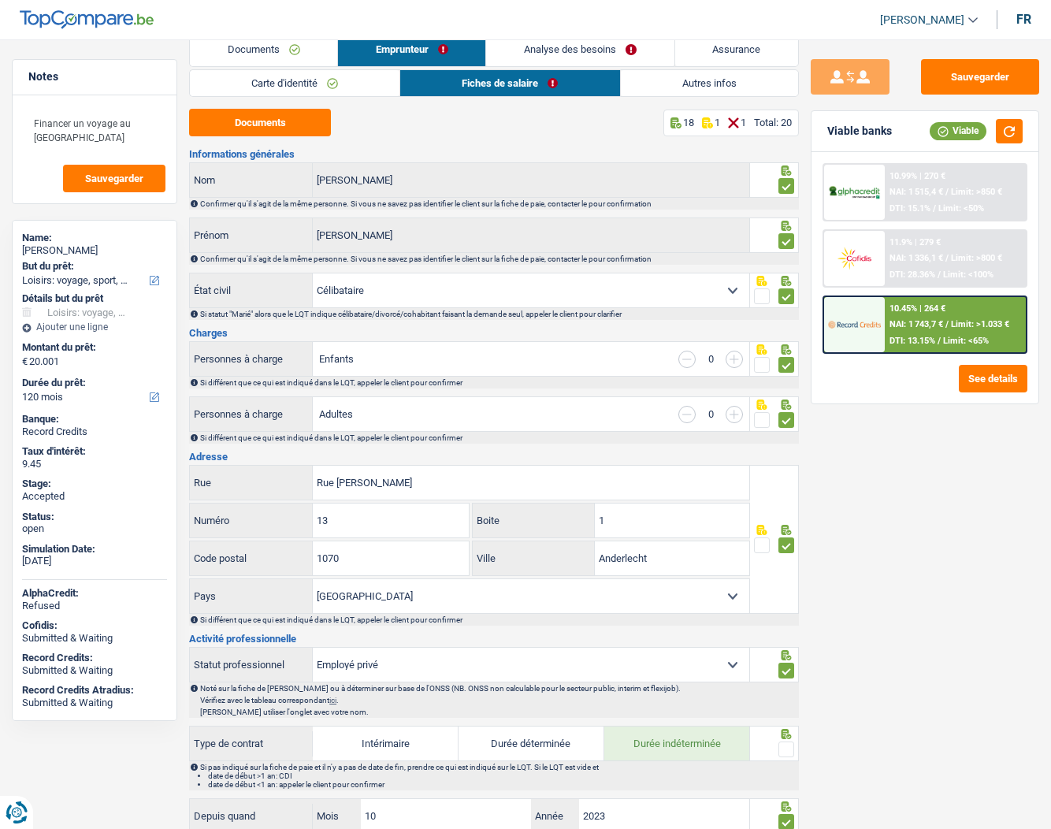
scroll to position [0, 0]
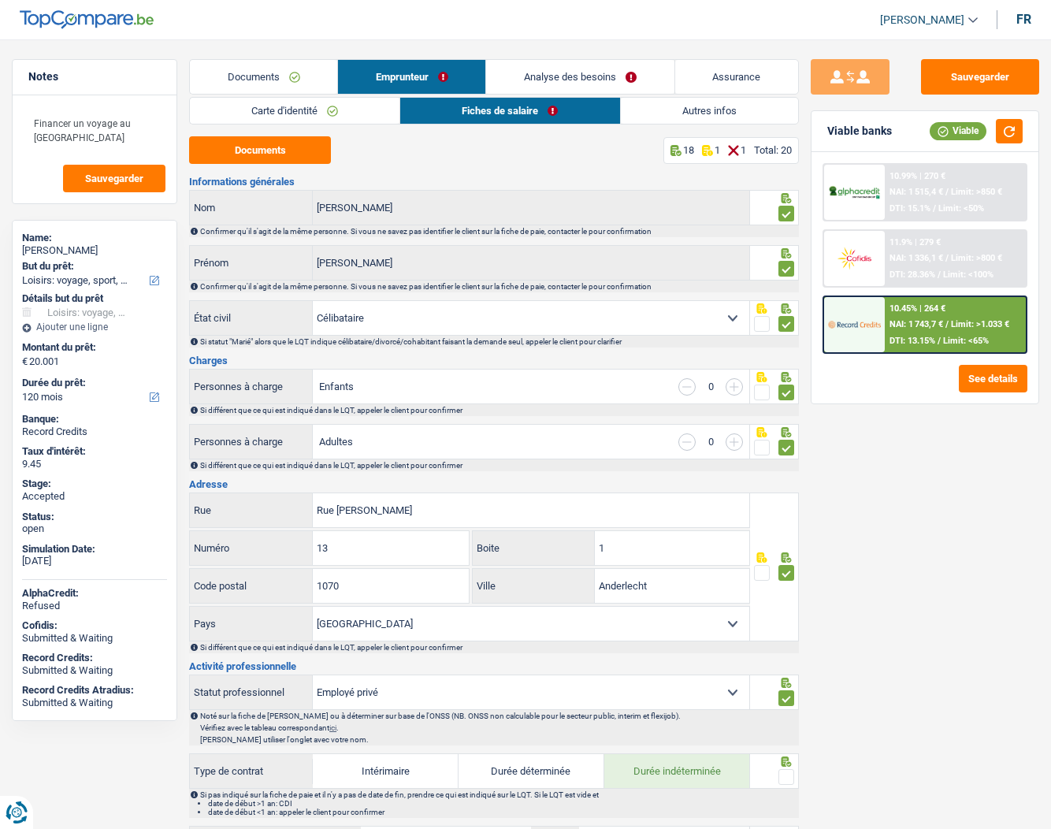
click at [103, 248] on div "[PERSON_NAME]" at bounding box center [94, 250] width 145 height 13
copy div "Shaumba"
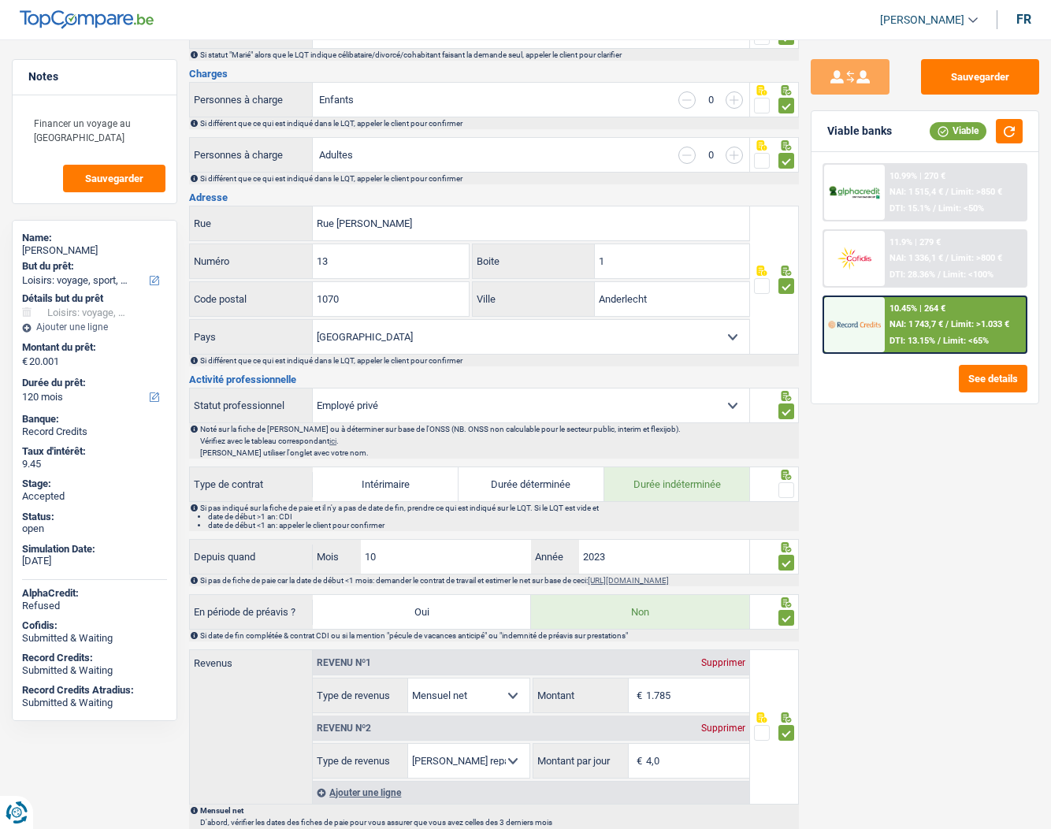
scroll to position [315, 0]
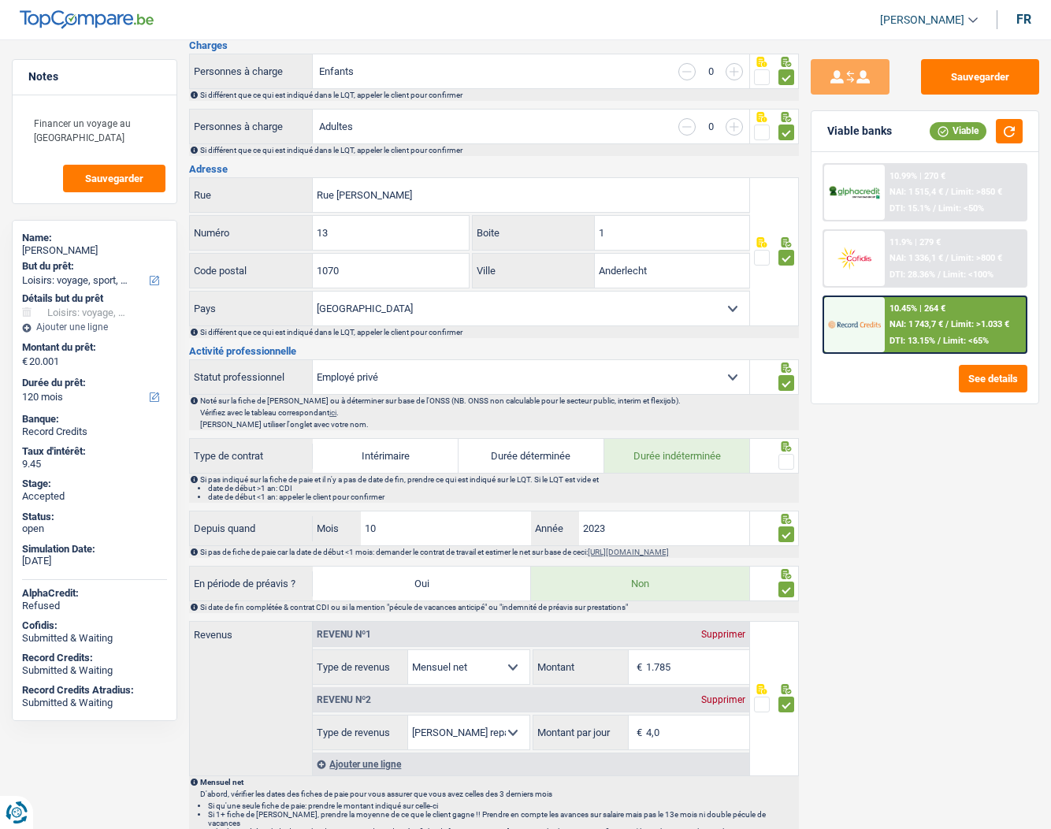
click at [526, 456] on label "Durée déterminée" at bounding box center [531, 456] width 146 height 34
click at [526, 456] on input "Durée déterminée" at bounding box center [531, 456] width 146 height 34
radio input "true"
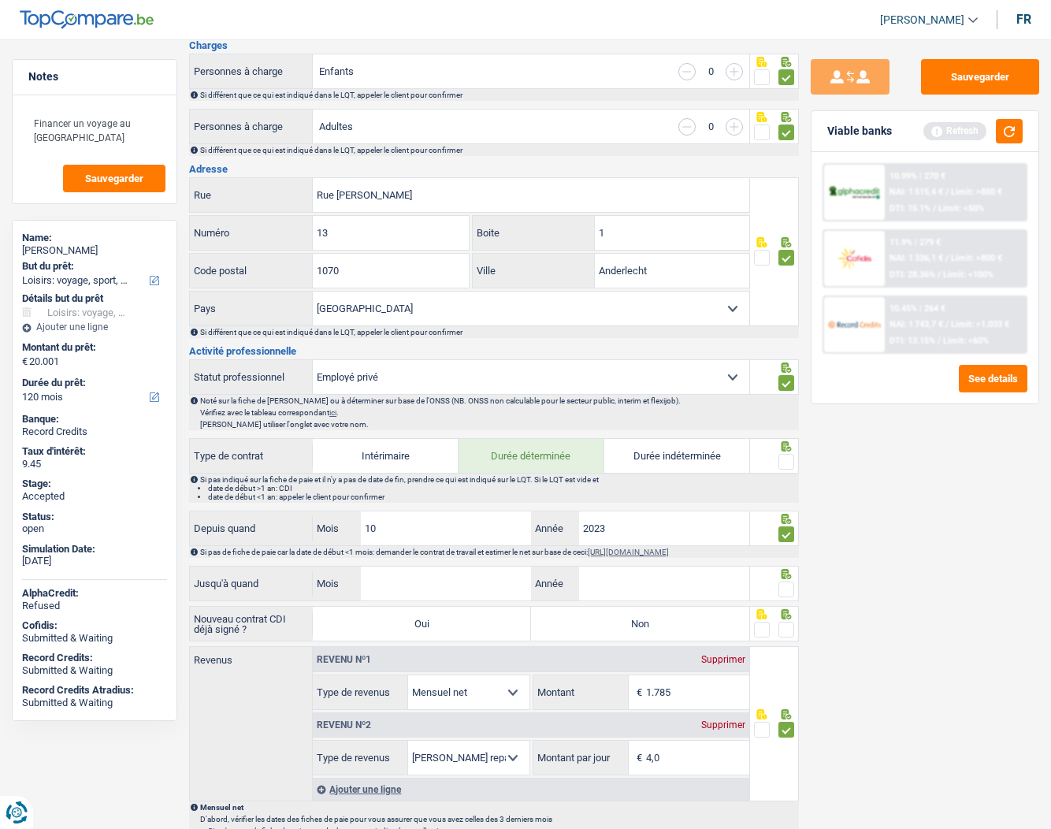
click at [790, 462] on span at bounding box center [786, 462] width 16 height 16
click at [0, 0] on input "radio" at bounding box center [0, 0] width 0 height 0
click at [403, 582] on input "Mois" at bounding box center [446, 583] width 170 height 34
click at [433, 595] on input "Mois" at bounding box center [446, 583] width 170 height 34
type input "3"
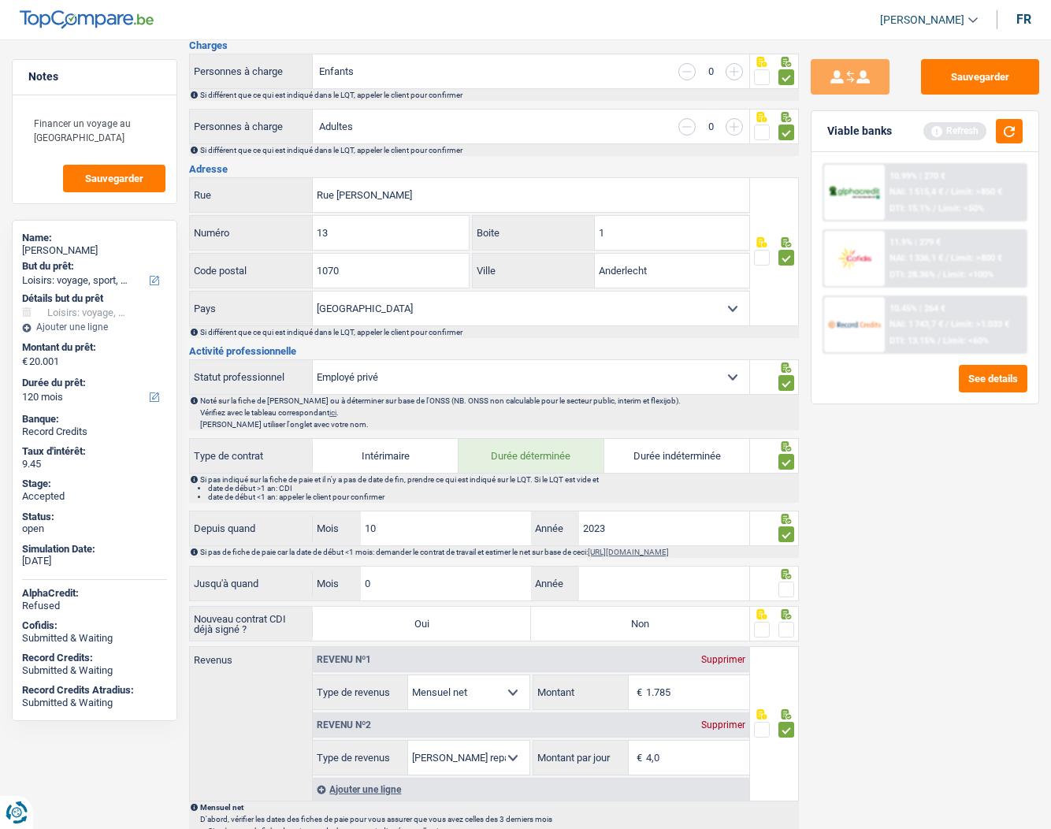
type input "09"
type input "2025"
click at [606, 631] on label "Non" at bounding box center [640, 624] width 218 height 34
click at [606, 631] on input "Non" at bounding box center [640, 624] width 218 height 34
radio input "true"
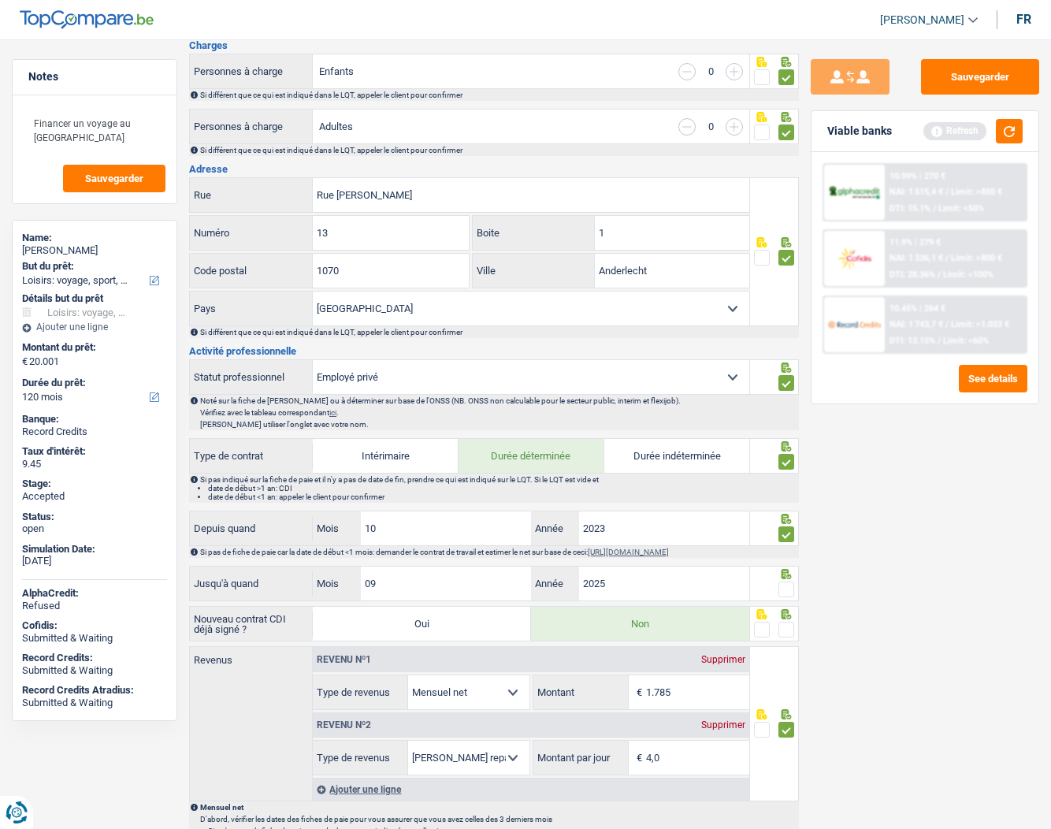
drag, startPoint x: 790, startPoint y: 586, endPoint x: 781, endPoint y: 621, distance: 35.7
click at [789, 586] on span at bounding box center [786, 589] width 16 height 16
click at [0, 0] on input "radio" at bounding box center [0, 0] width 0 height 0
click at [781, 629] on span at bounding box center [786, 630] width 16 height 16
click at [0, 0] on input "radio" at bounding box center [0, 0] width 0 height 0
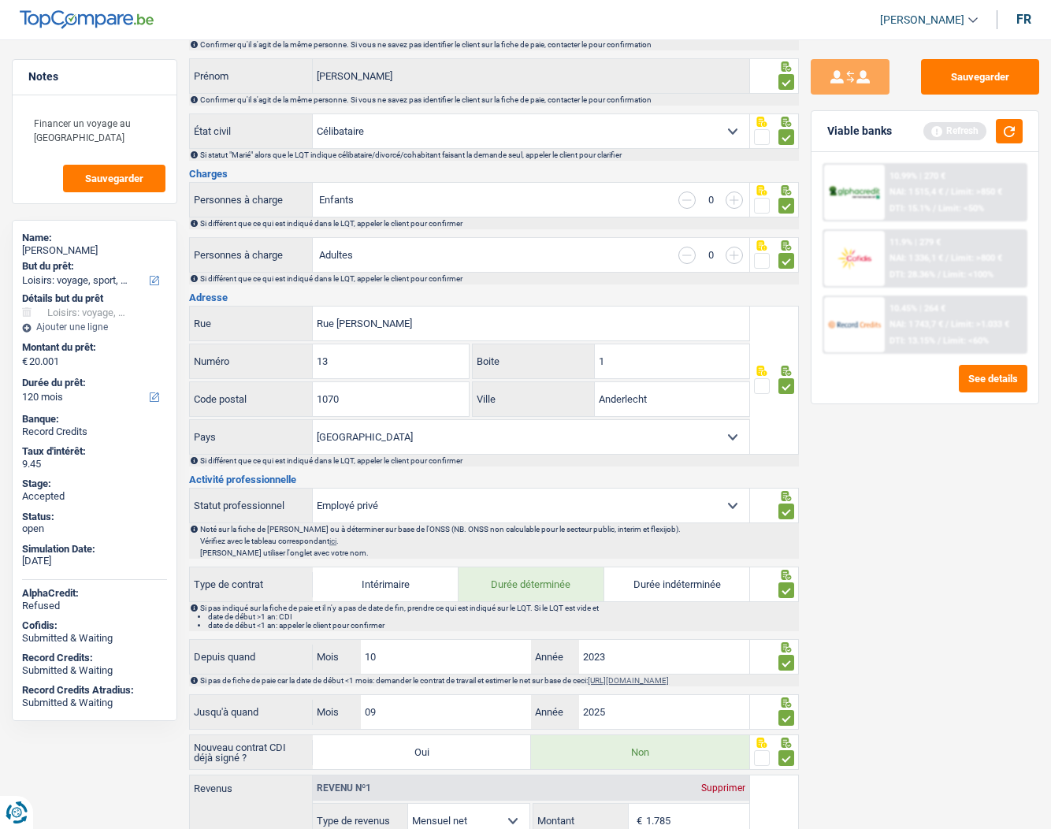
scroll to position [0, 0]
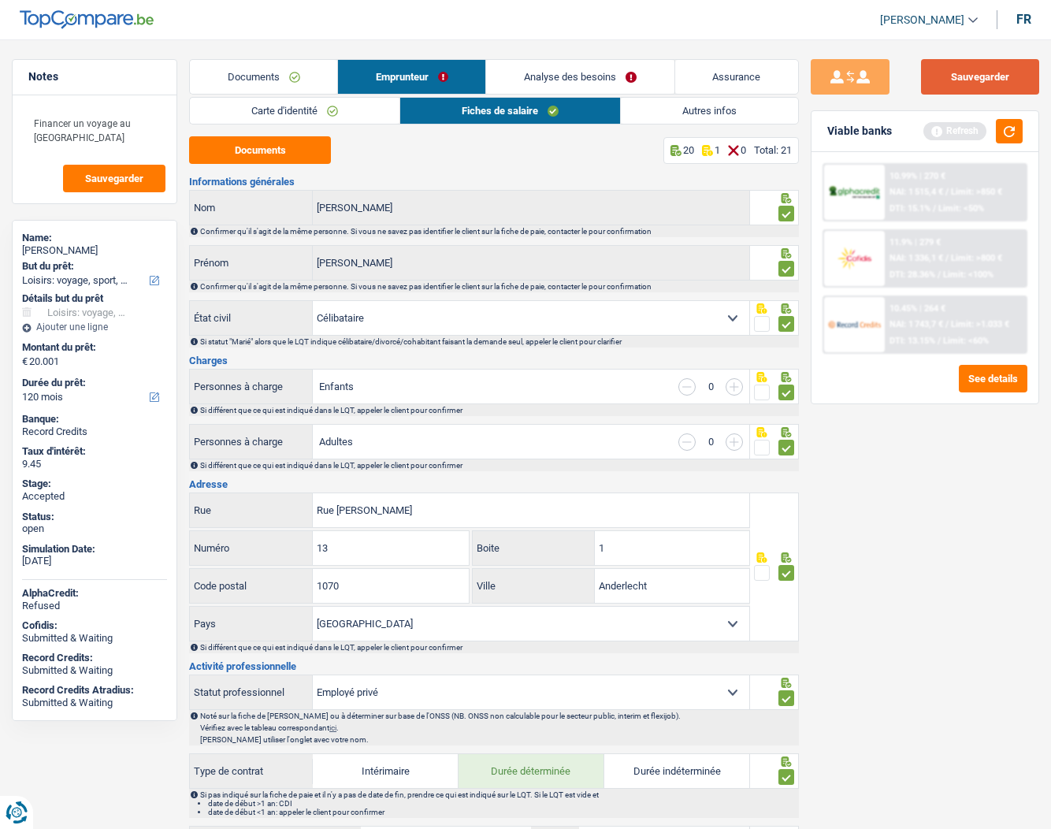
click at [994, 70] on button "Sauvegarder" at bounding box center [980, 76] width 118 height 35
